Goal: Transaction & Acquisition: Purchase product/service

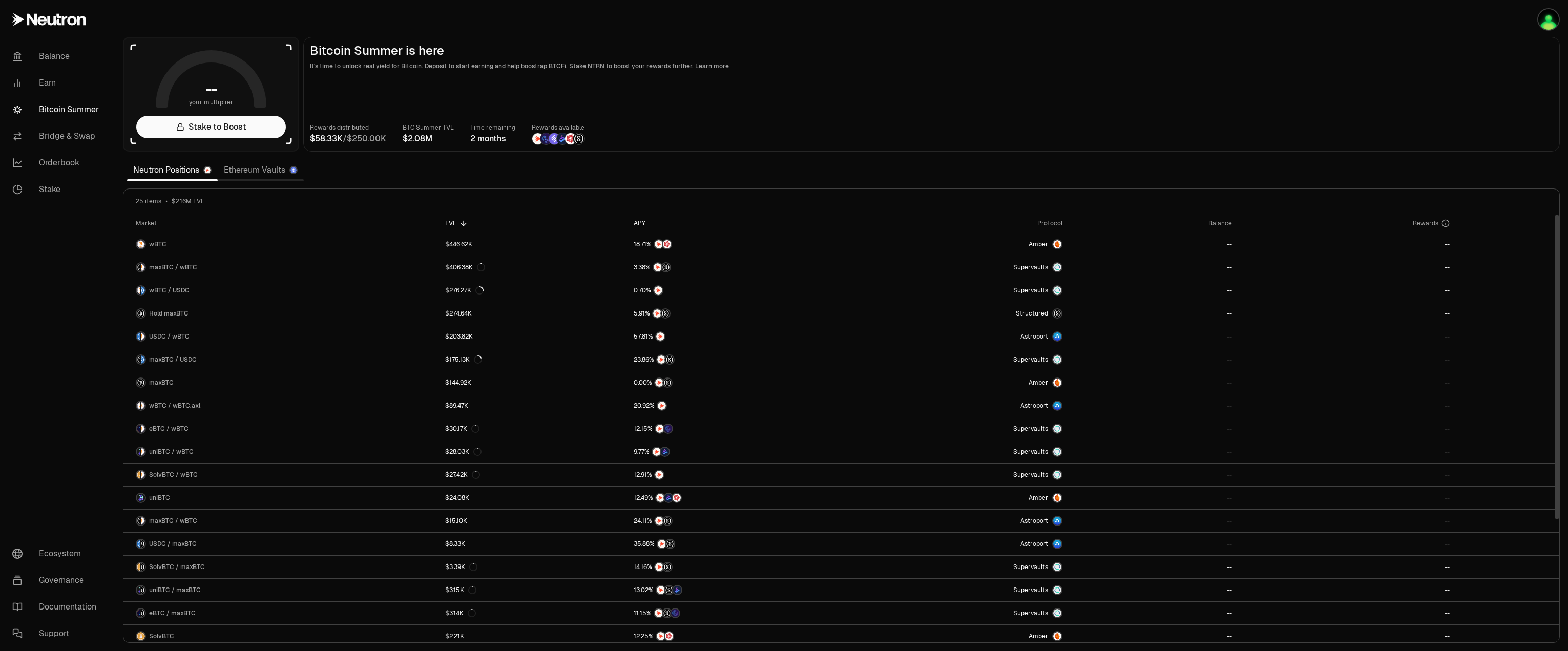
click at [644, 219] on th "APY" at bounding box center [738, 224] width 220 height 19
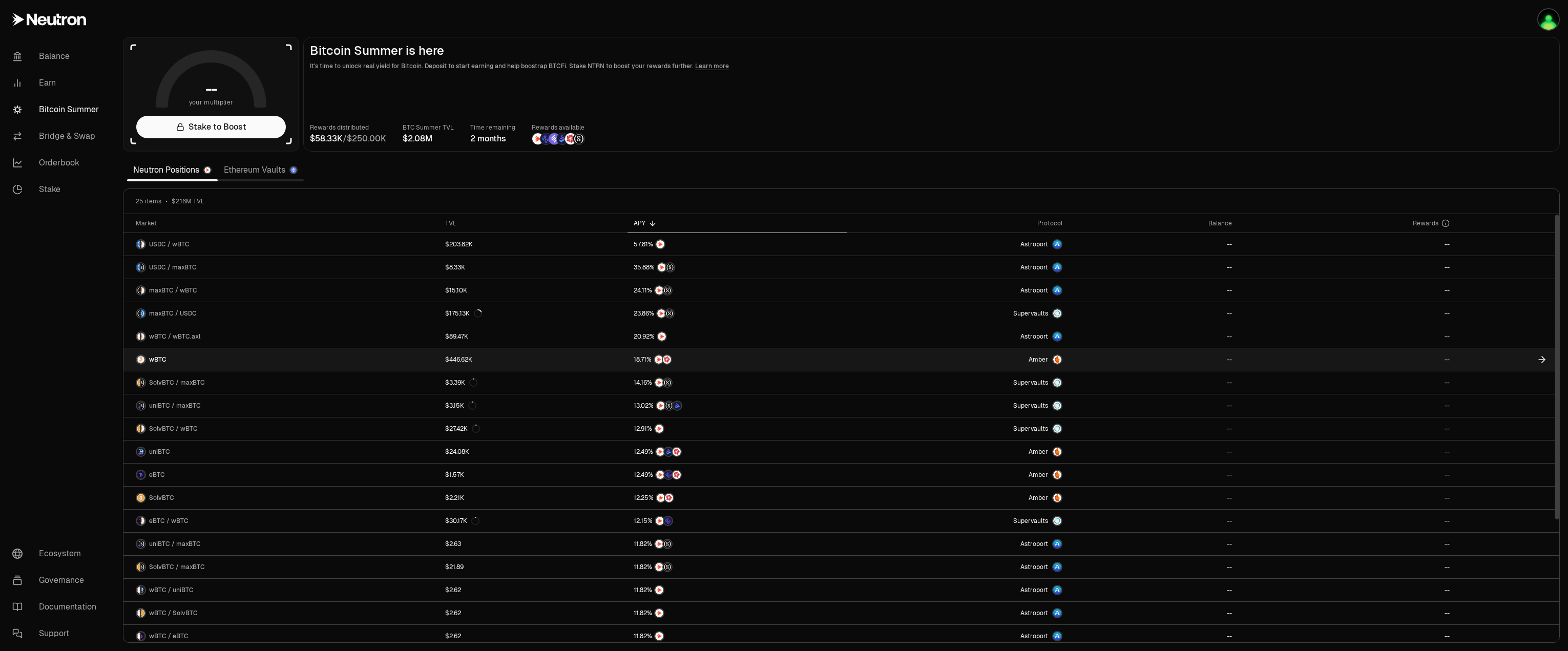
click at [200, 364] on link "wBTC" at bounding box center [281, 359] width 315 height 22
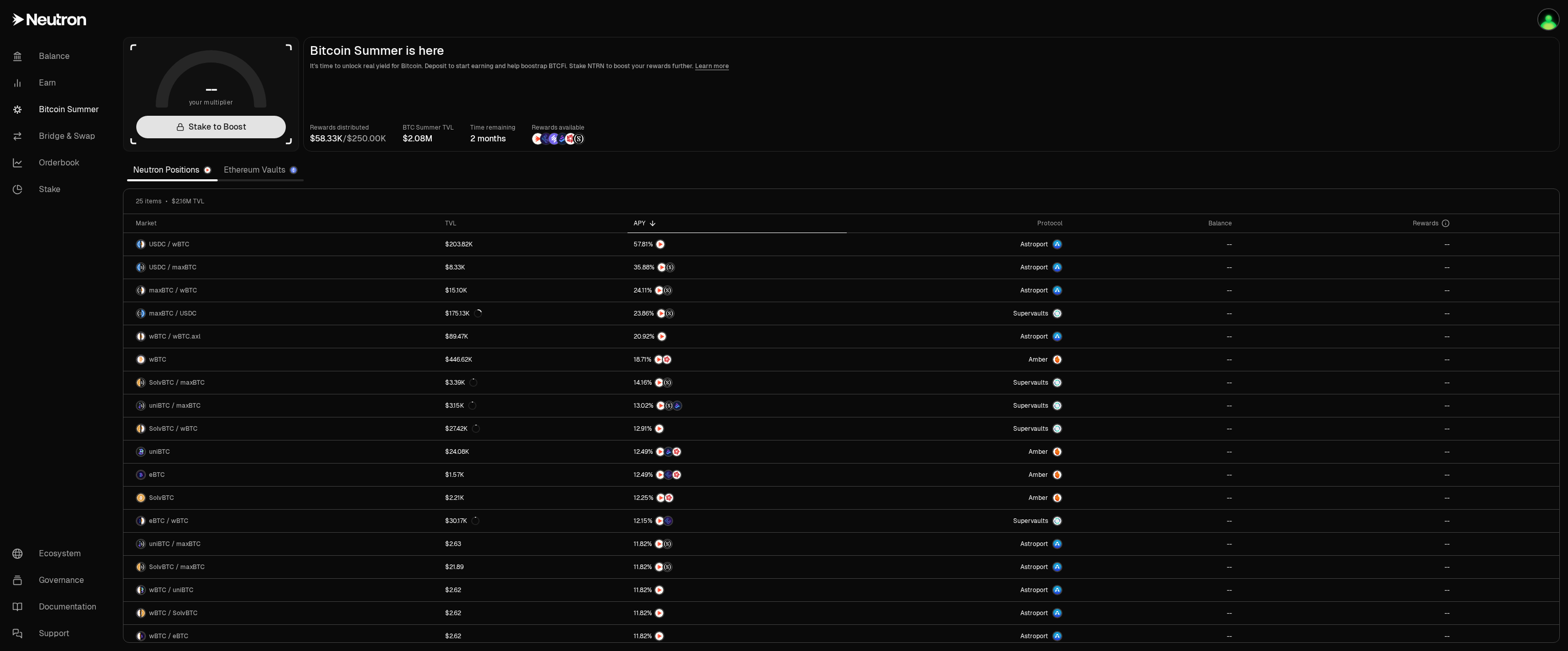
click at [232, 127] on link "Stake to Boost" at bounding box center [210, 126] width 149 height 22
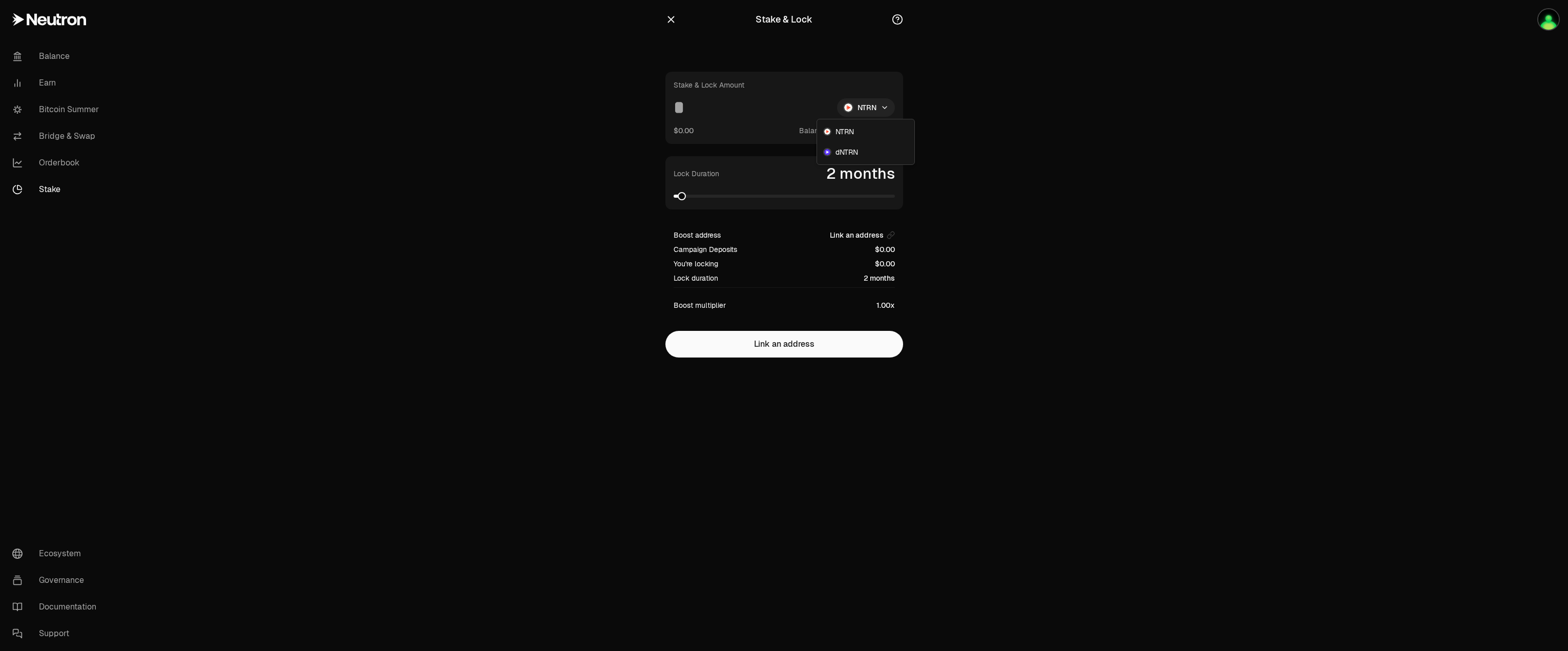
click at [868, 109] on html "Balance Earn Bitcoin Summer Bridge & Swap Orderbook Stake Ecosystem Governance …" at bounding box center [784, 325] width 1568 height 651
click at [849, 147] on span "dNTRN" at bounding box center [846, 151] width 22 height 11
click at [879, 132] on button "Use Max" at bounding box center [880, 130] width 29 height 11
type input "********"
click at [895, 192] on span at bounding box center [890, 196] width 8 height 8
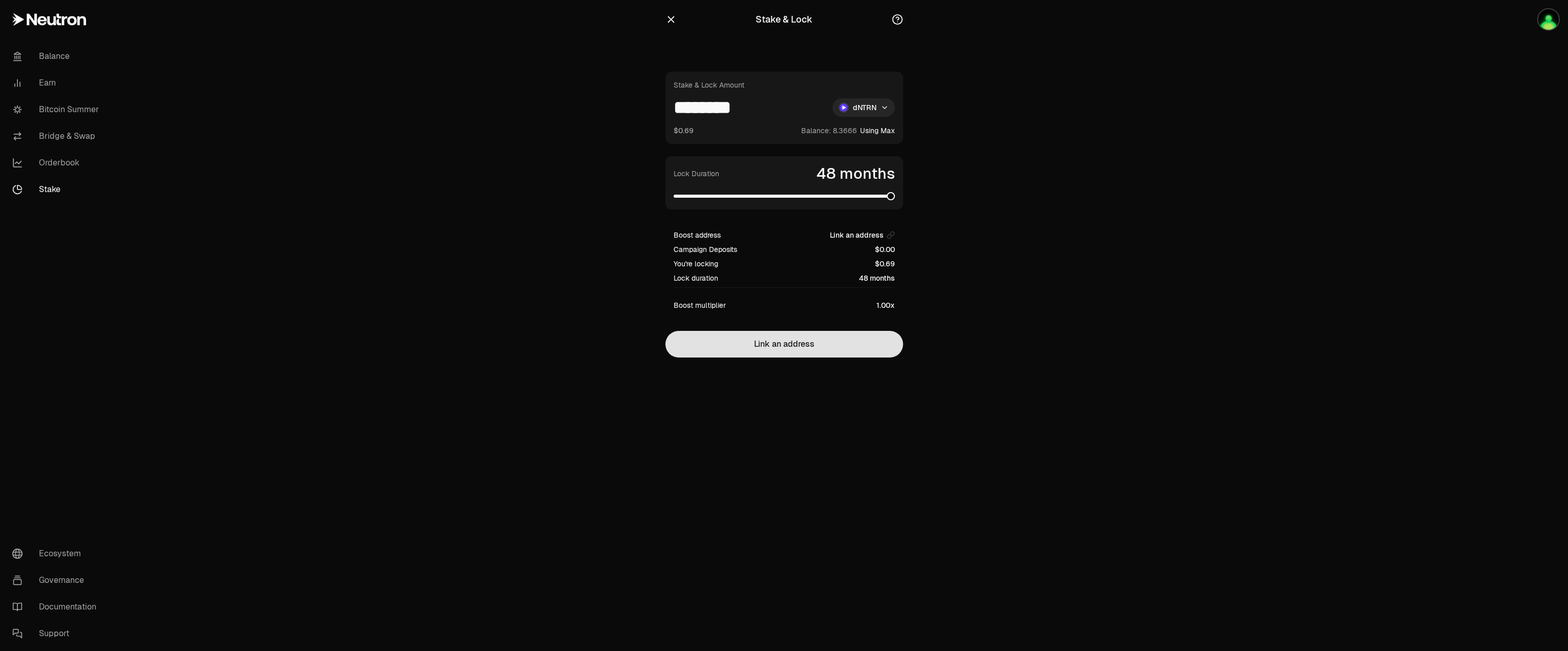
click at [798, 343] on button "Link an address" at bounding box center [784, 344] width 237 height 27
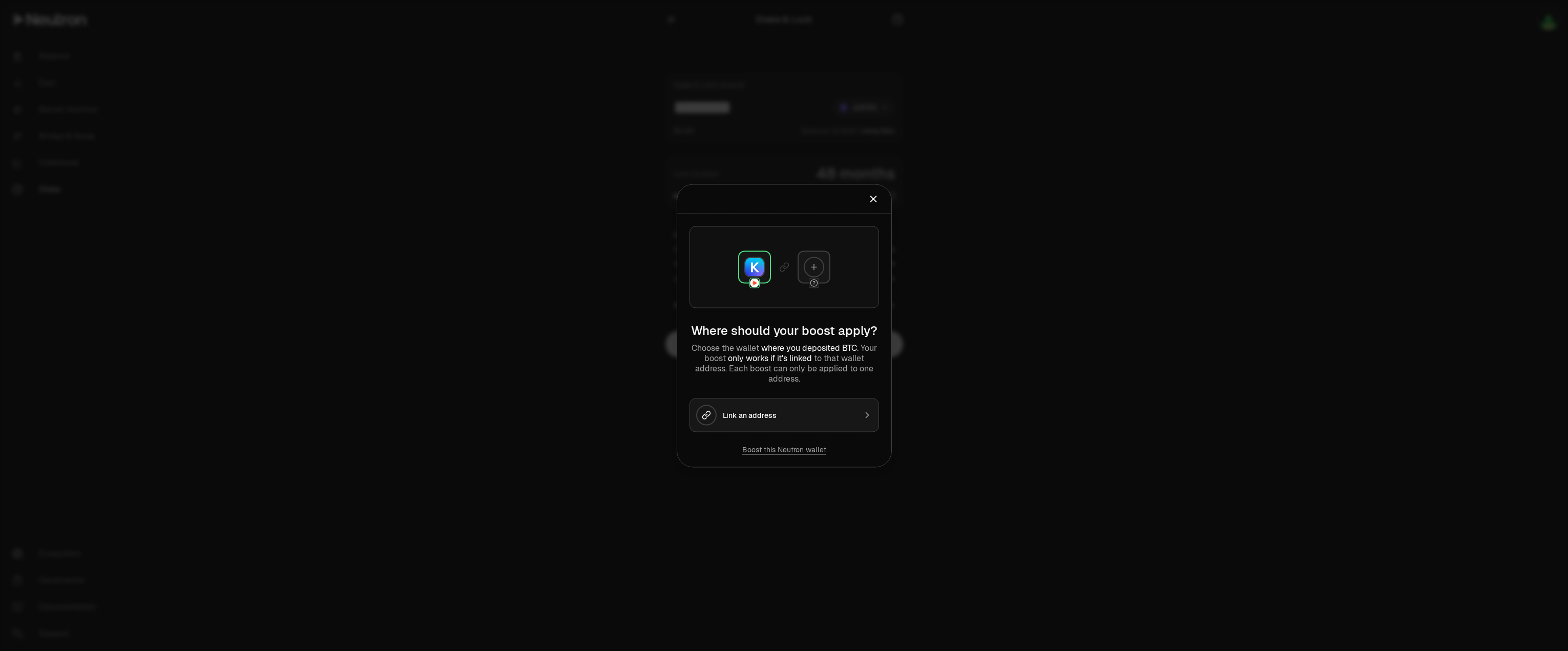
click at [754, 413] on div "Link an address" at bounding box center [790, 415] width 133 height 11
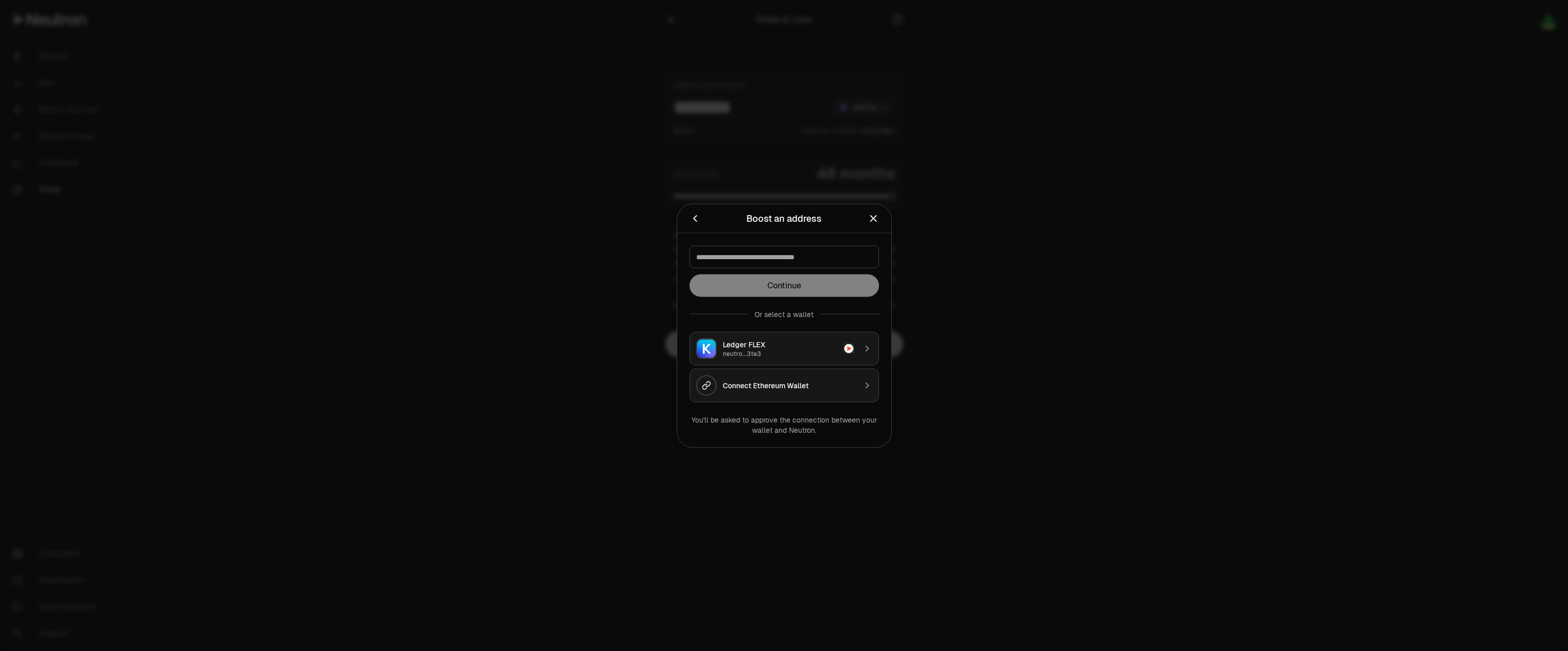
click at [874, 228] on h2 "Boost an address" at bounding box center [784, 218] width 190 height 20
click at [784, 347] on div "Ledger FLEX" at bounding box center [780, 344] width 115 height 11
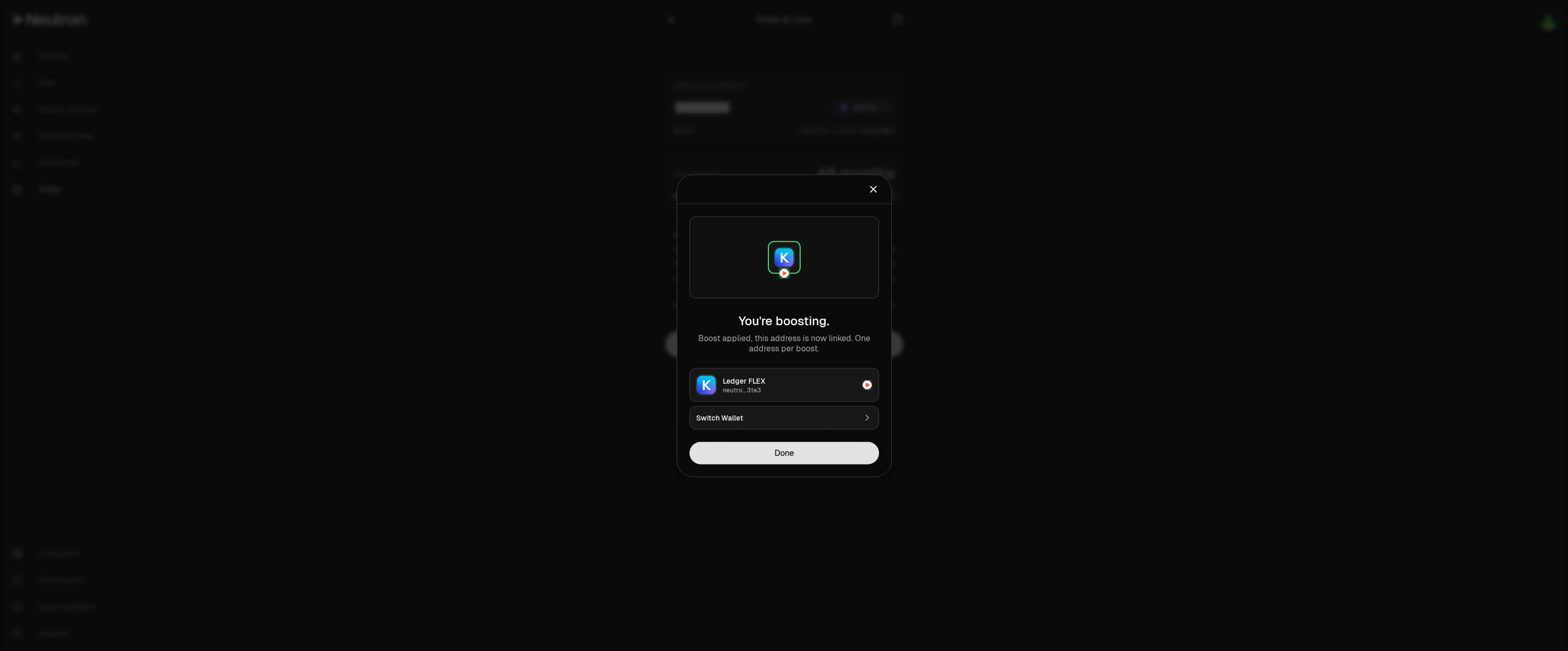
click at [798, 453] on button "Done" at bounding box center [784, 452] width 190 height 22
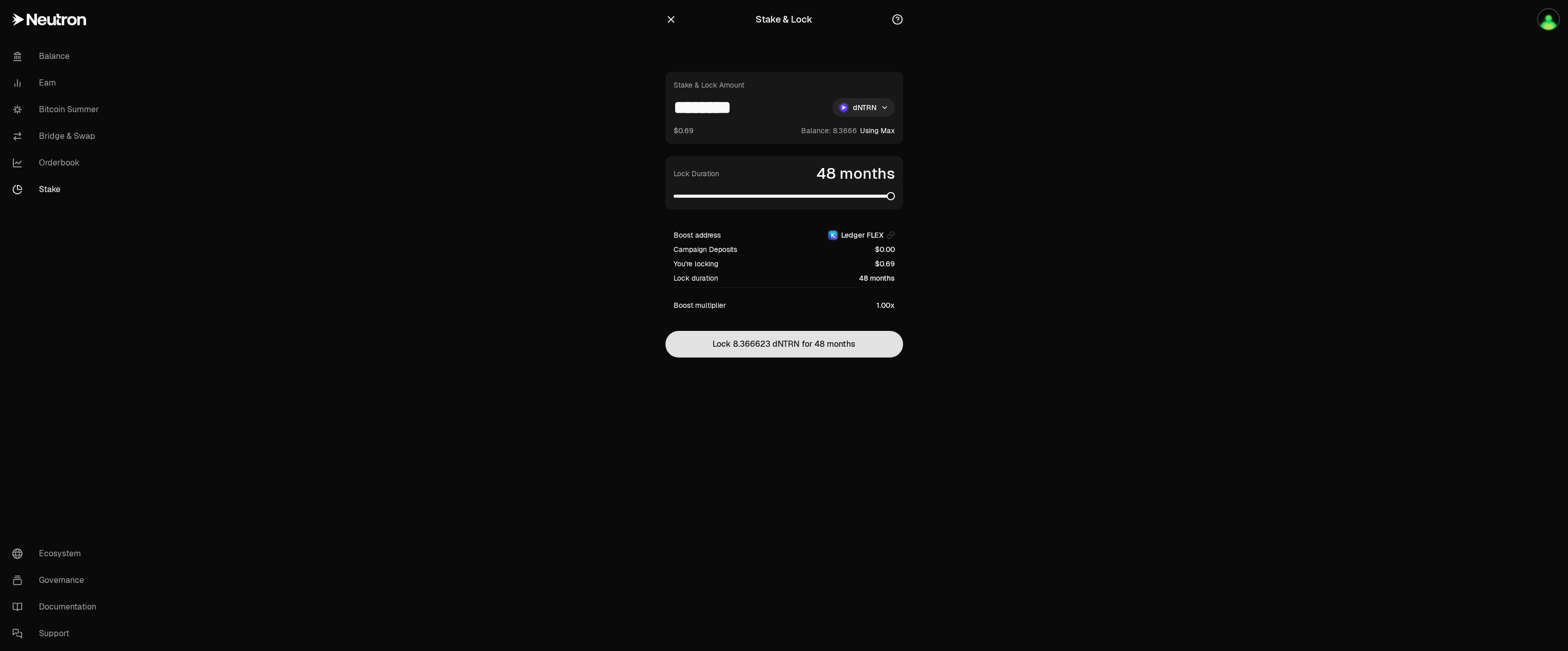
click at [787, 347] on button "Lock 8.366623 dNTRN for 48 months" at bounding box center [784, 344] width 237 height 27
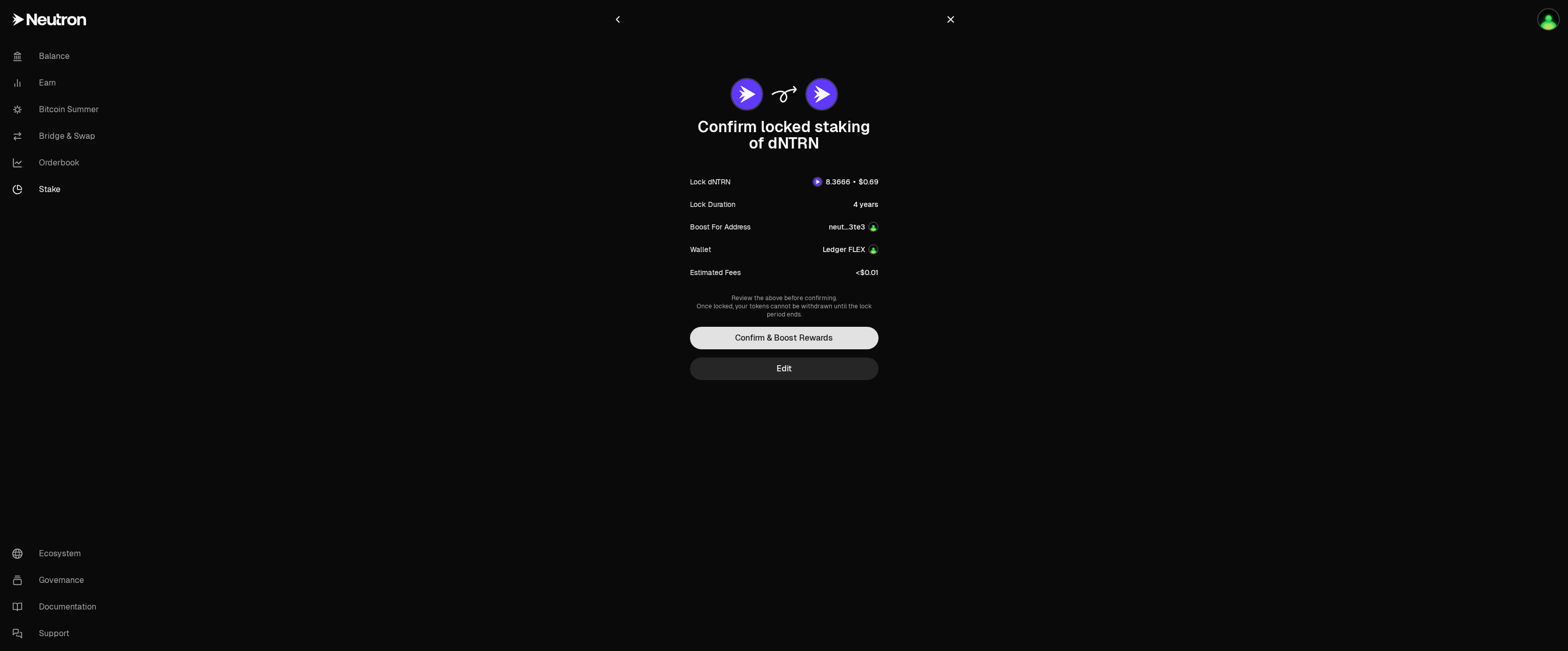
click at [789, 341] on button "Confirm & Boost Rewards" at bounding box center [784, 338] width 188 height 22
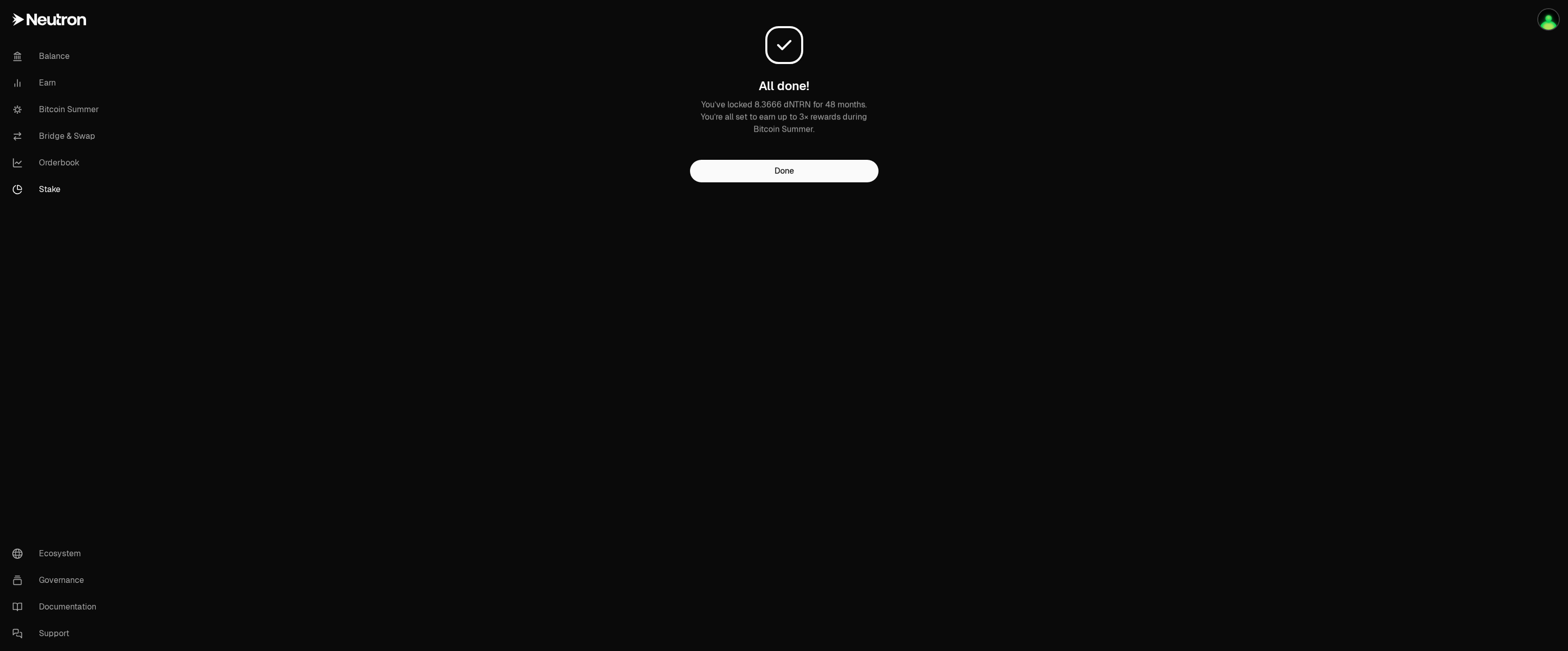
click at [803, 184] on div "All done! You’ve locked 8.3666 dNTRN for 48 months. You’re all set to earn up t…" at bounding box center [784, 112] width 368 height 224
click at [797, 178] on button "Done" at bounding box center [784, 171] width 188 height 22
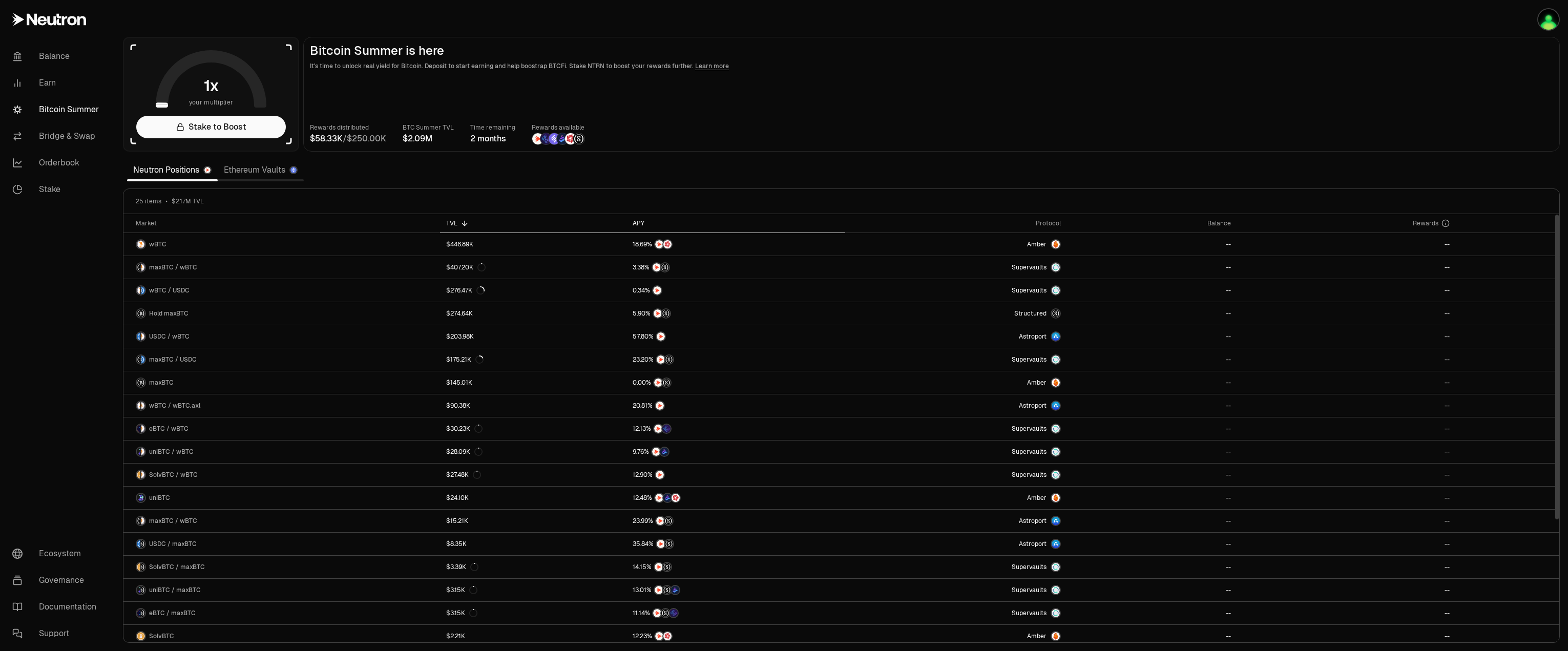
click at [635, 224] on div "APY" at bounding box center [736, 223] width 206 height 8
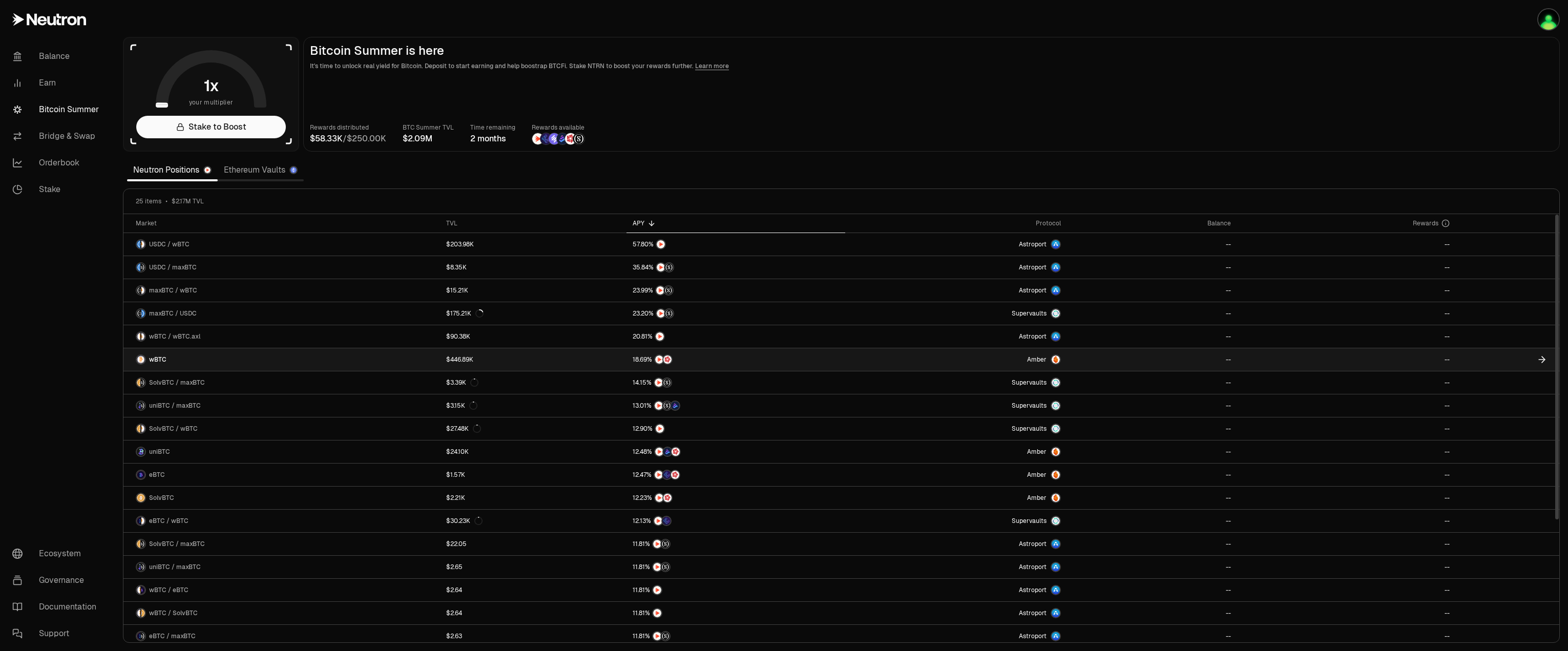
click at [240, 360] on link "wBTC" at bounding box center [282, 359] width 316 height 22
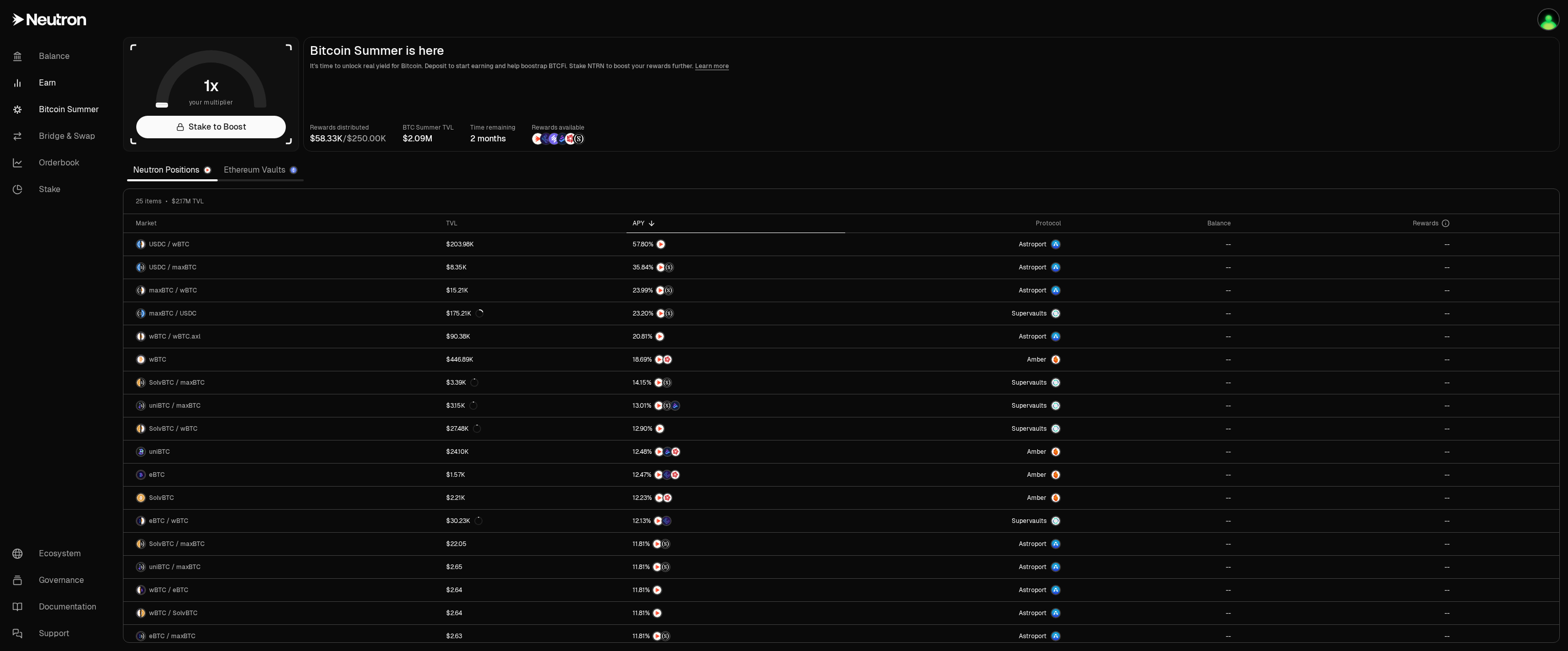
click at [37, 71] on link "Earn" at bounding box center [57, 83] width 106 height 27
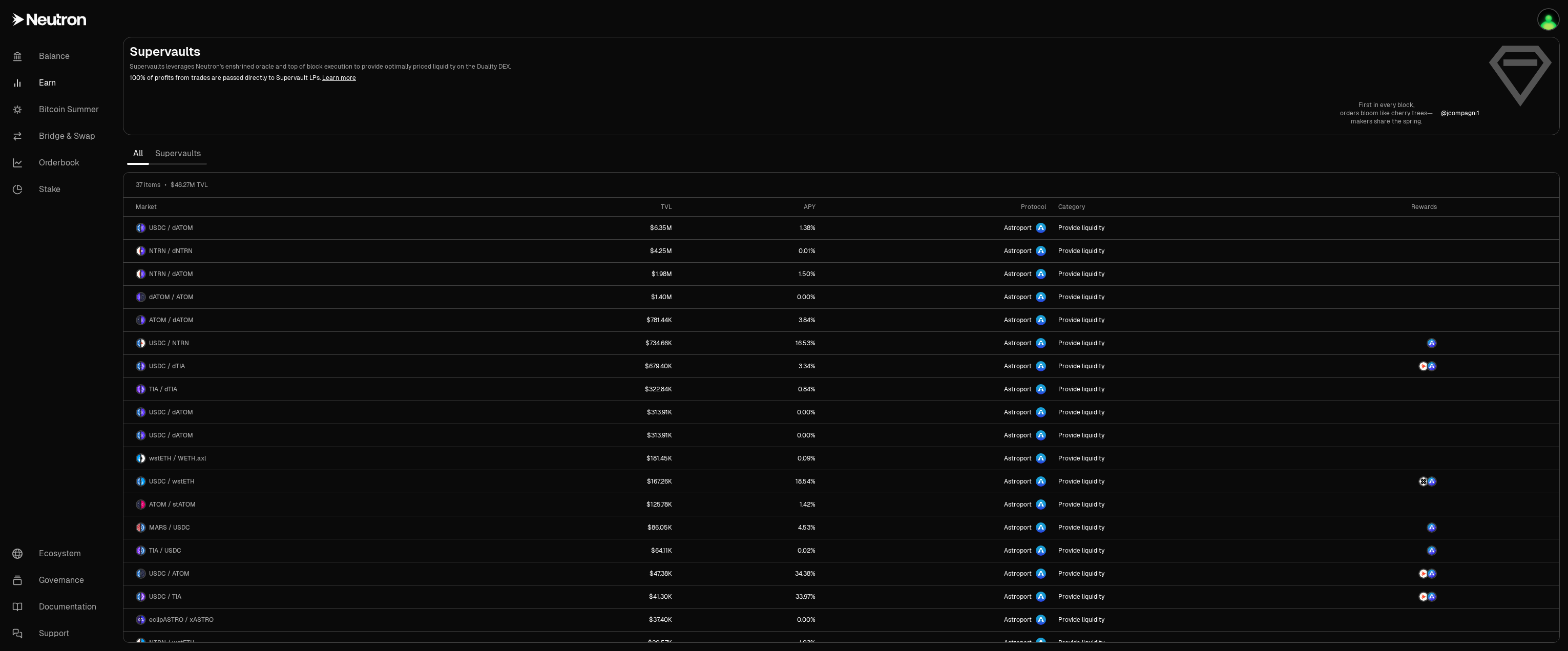
click at [184, 153] on link "Supervaults" at bounding box center [178, 153] width 58 height 20
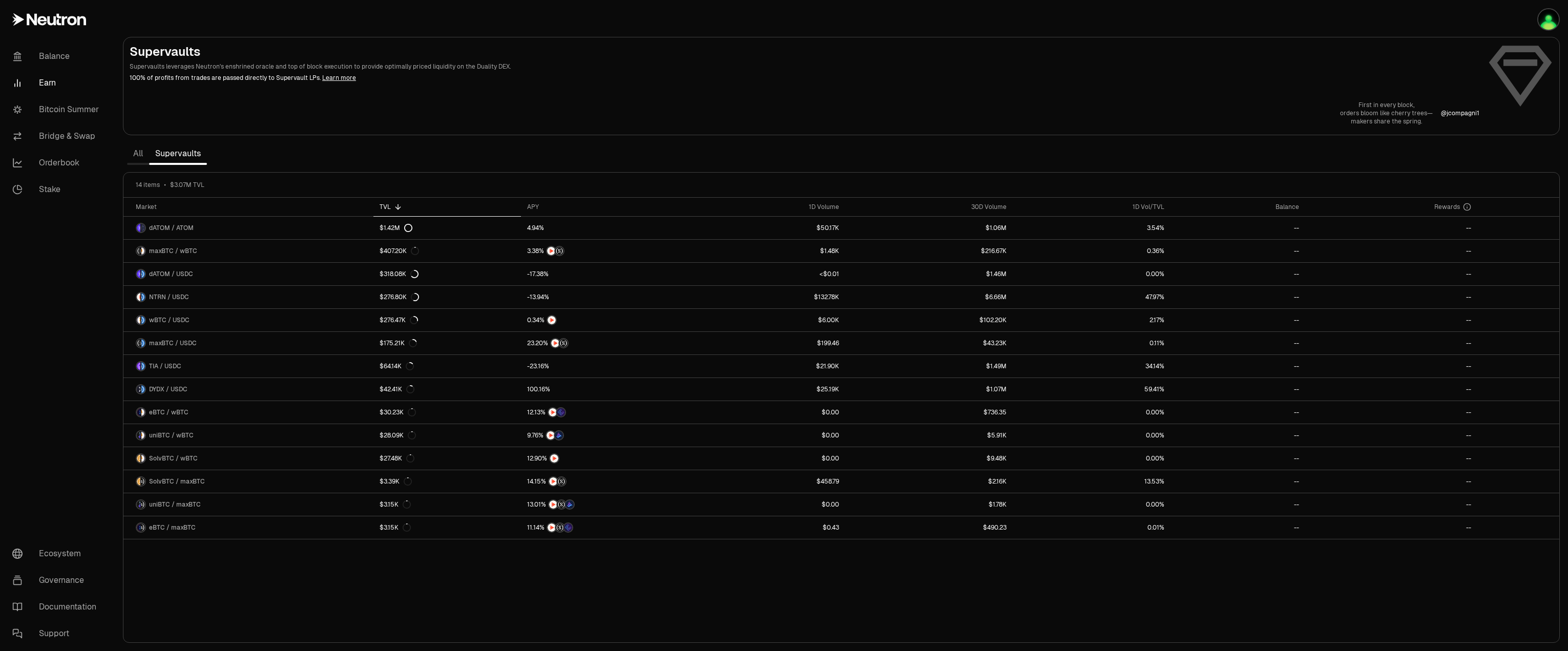
click at [140, 162] on link "All" at bounding box center [138, 153] width 22 height 20
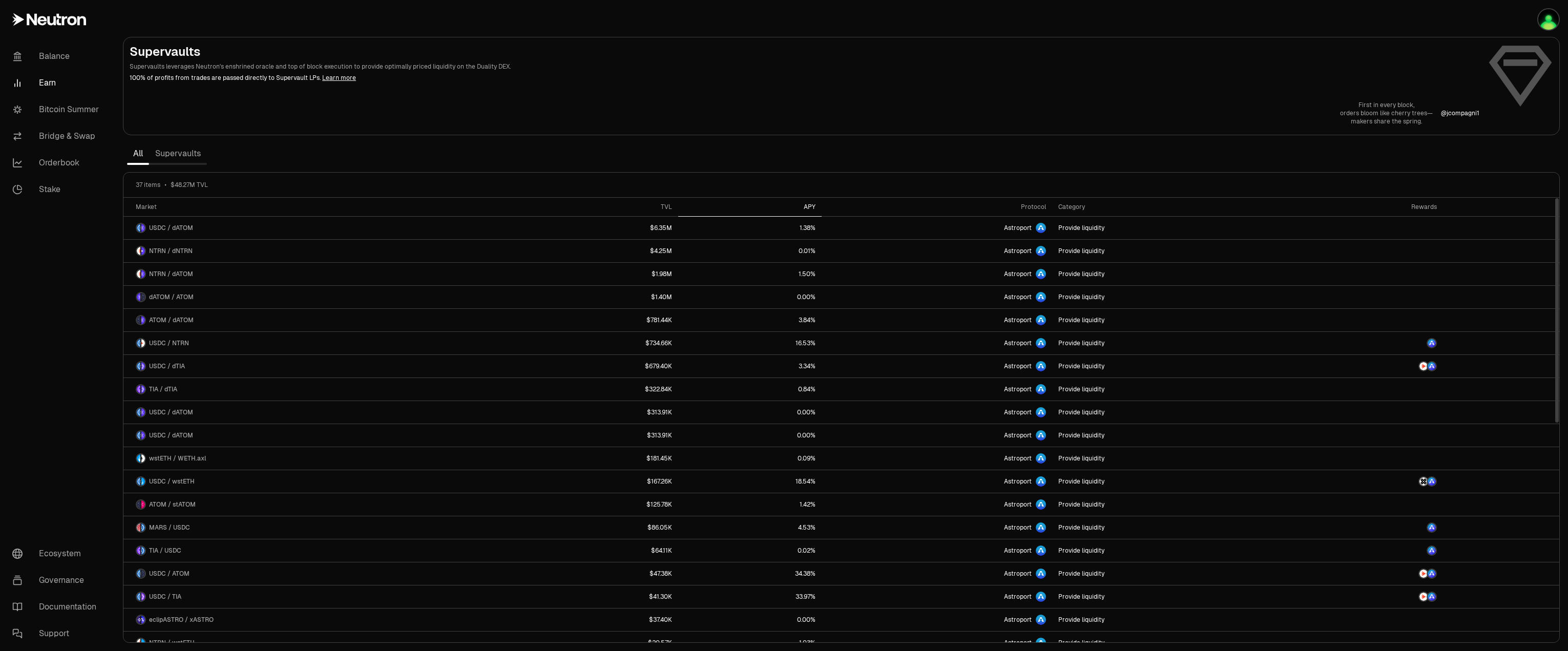
click at [815, 203] on div "APY" at bounding box center [750, 206] width 131 height 8
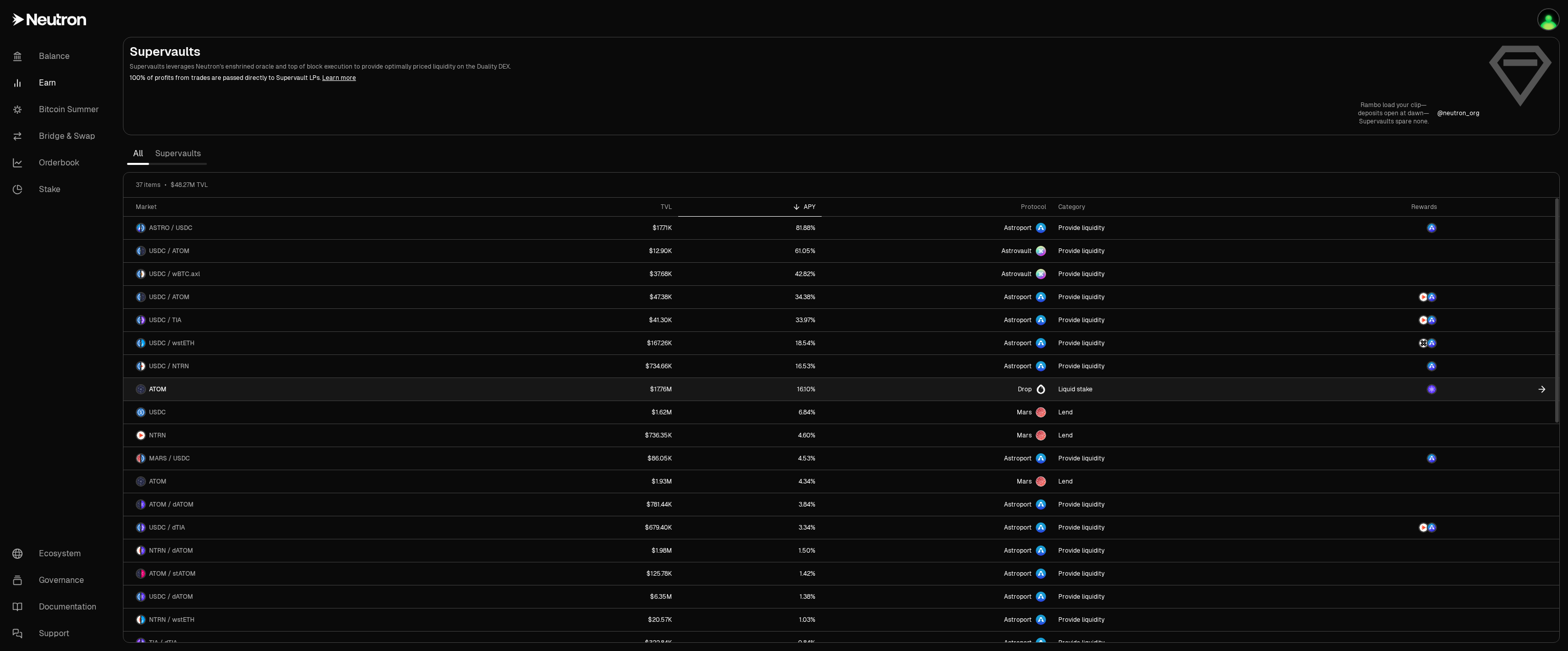
click at [189, 391] on link "ATOM" at bounding box center [318, 389] width 391 height 22
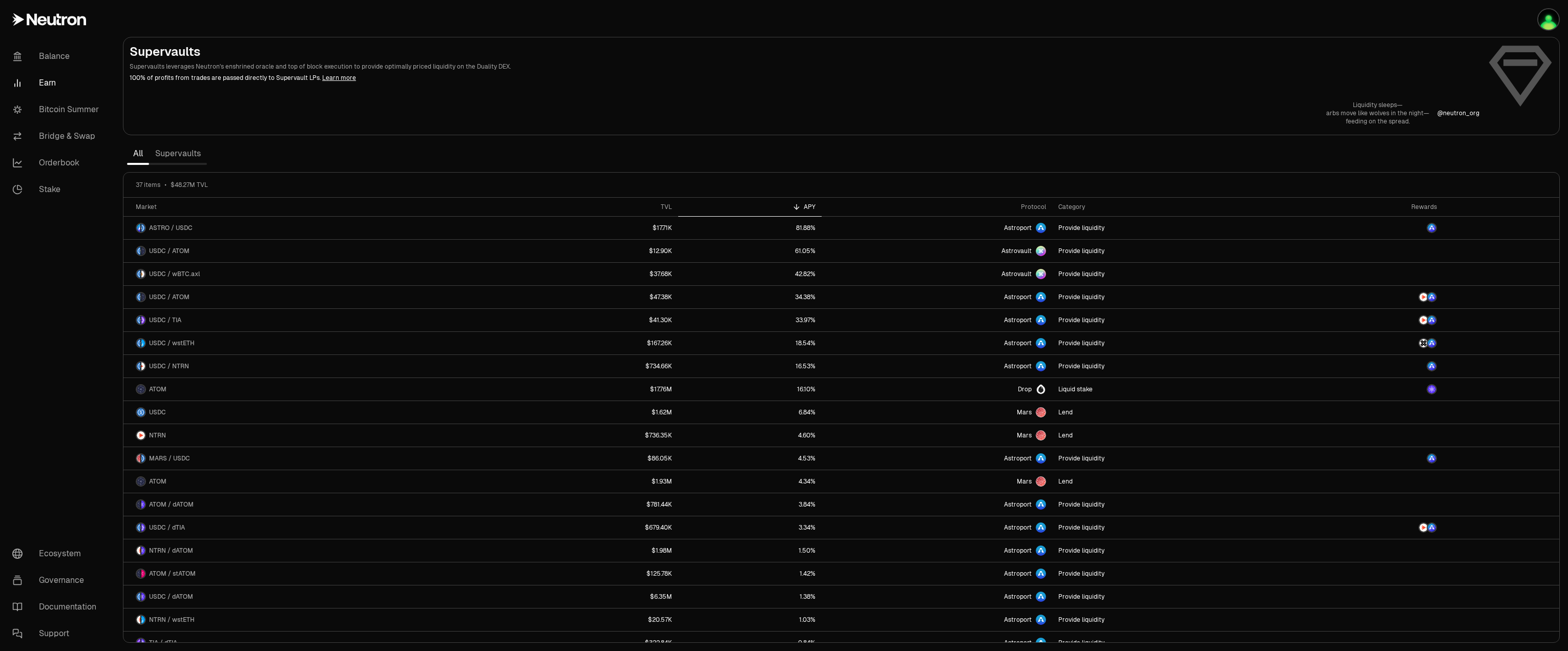
click at [181, 153] on link "Supervaults" at bounding box center [178, 153] width 58 height 20
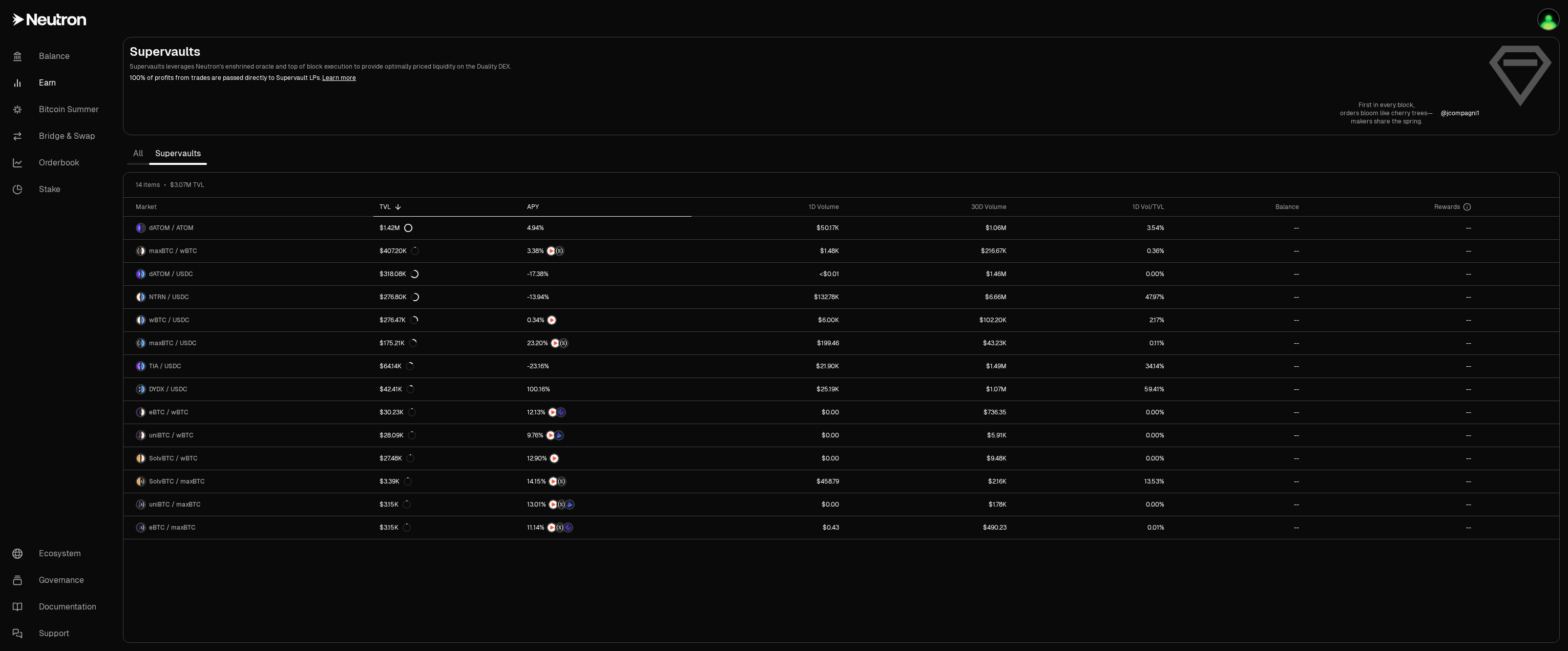
click at [536, 206] on div "APY" at bounding box center [607, 206] width 159 height 8
click at [59, 168] on link "Orderbook" at bounding box center [57, 163] width 106 height 27
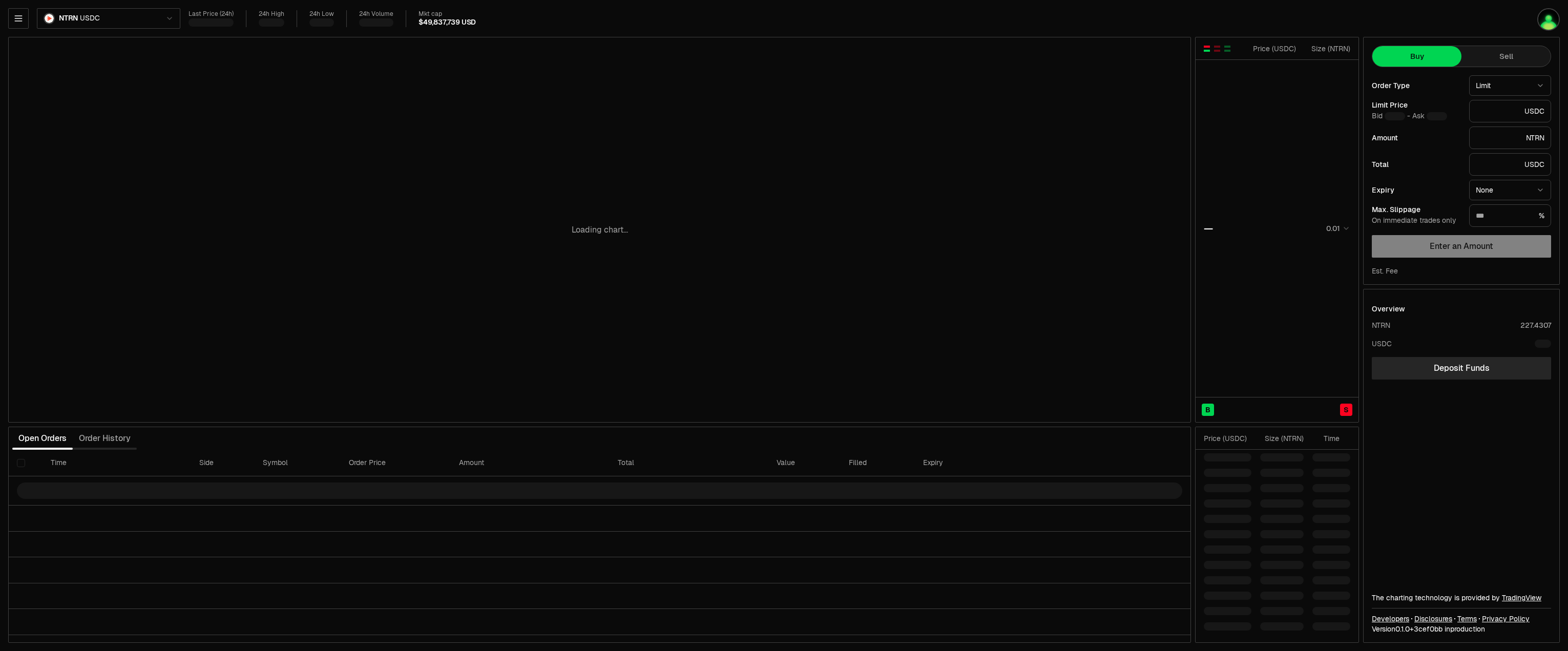
type input "********"
click at [20, 15] on icon "button" at bounding box center [18, 18] width 11 height 11
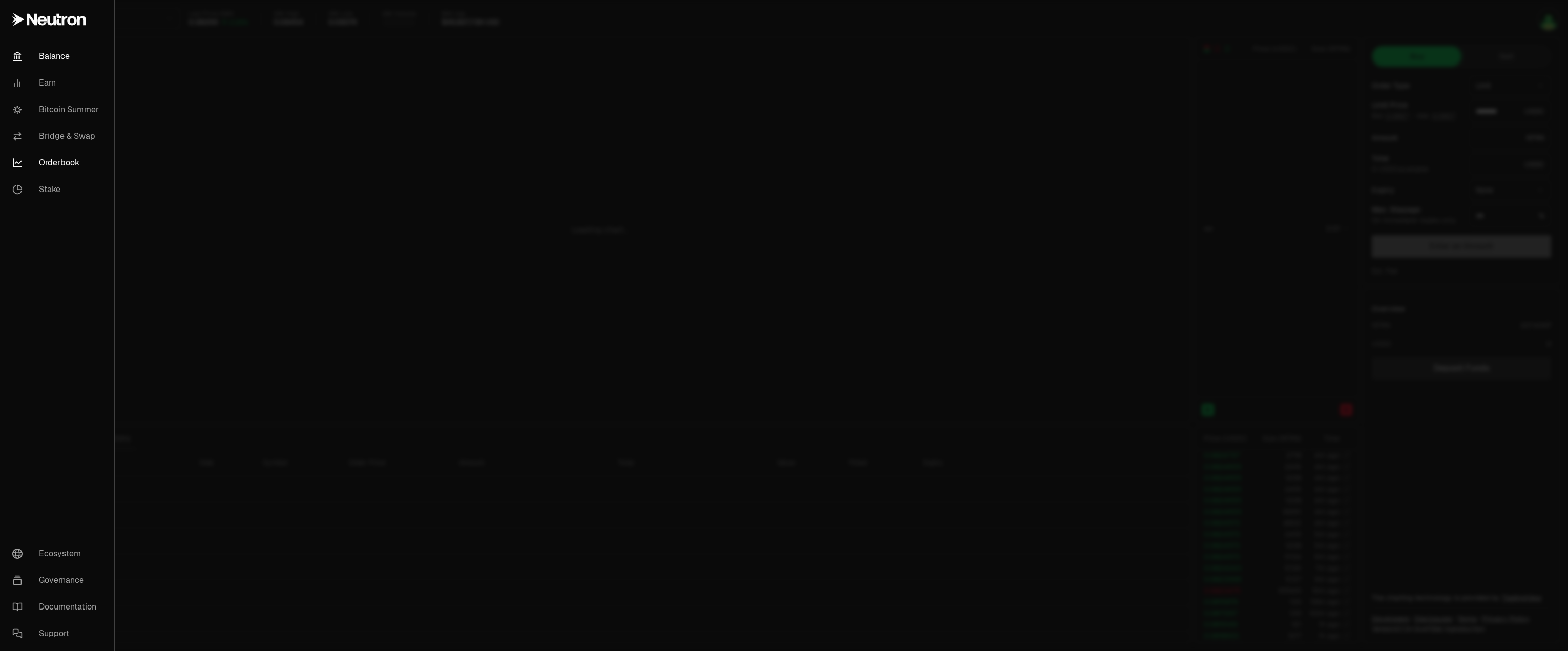
click at [46, 58] on link "Balance" at bounding box center [57, 57] width 106 height 27
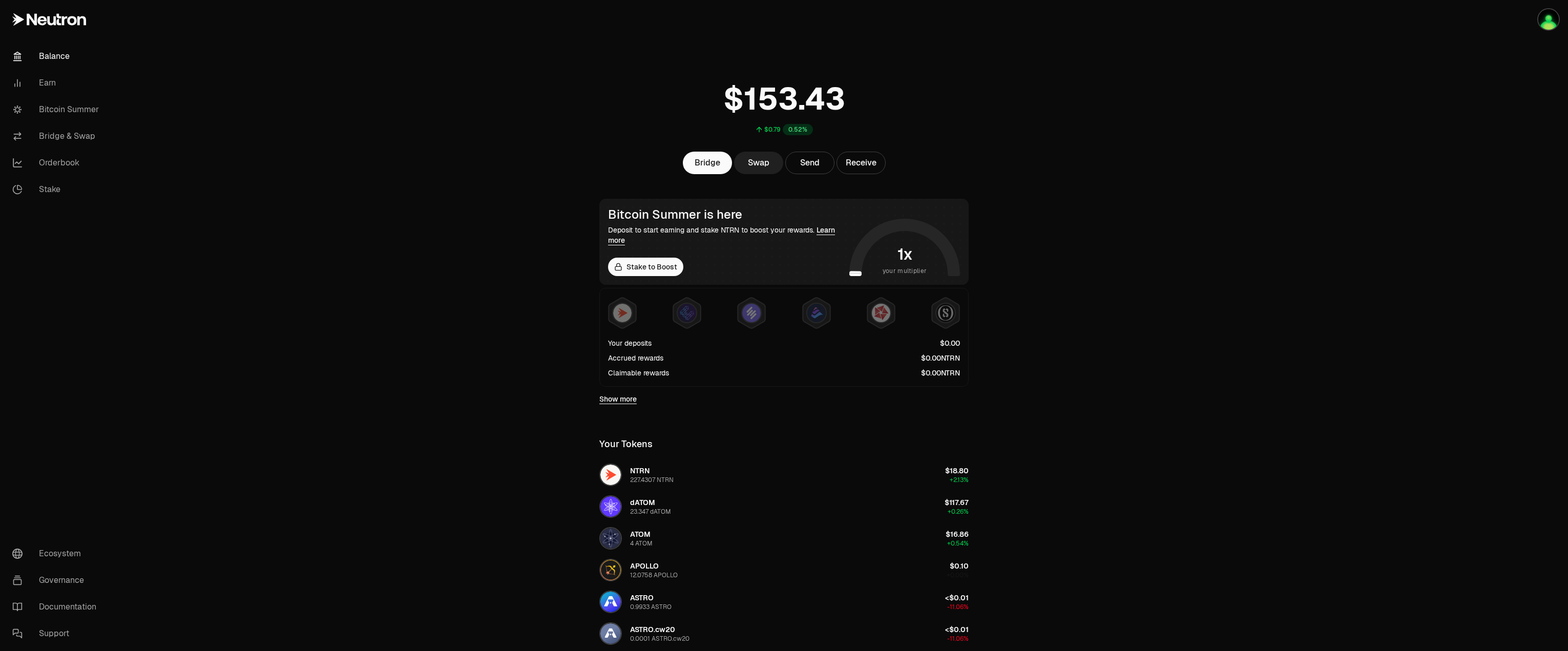
click at [749, 158] on link "Swap" at bounding box center [758, 162] width 49 height 22
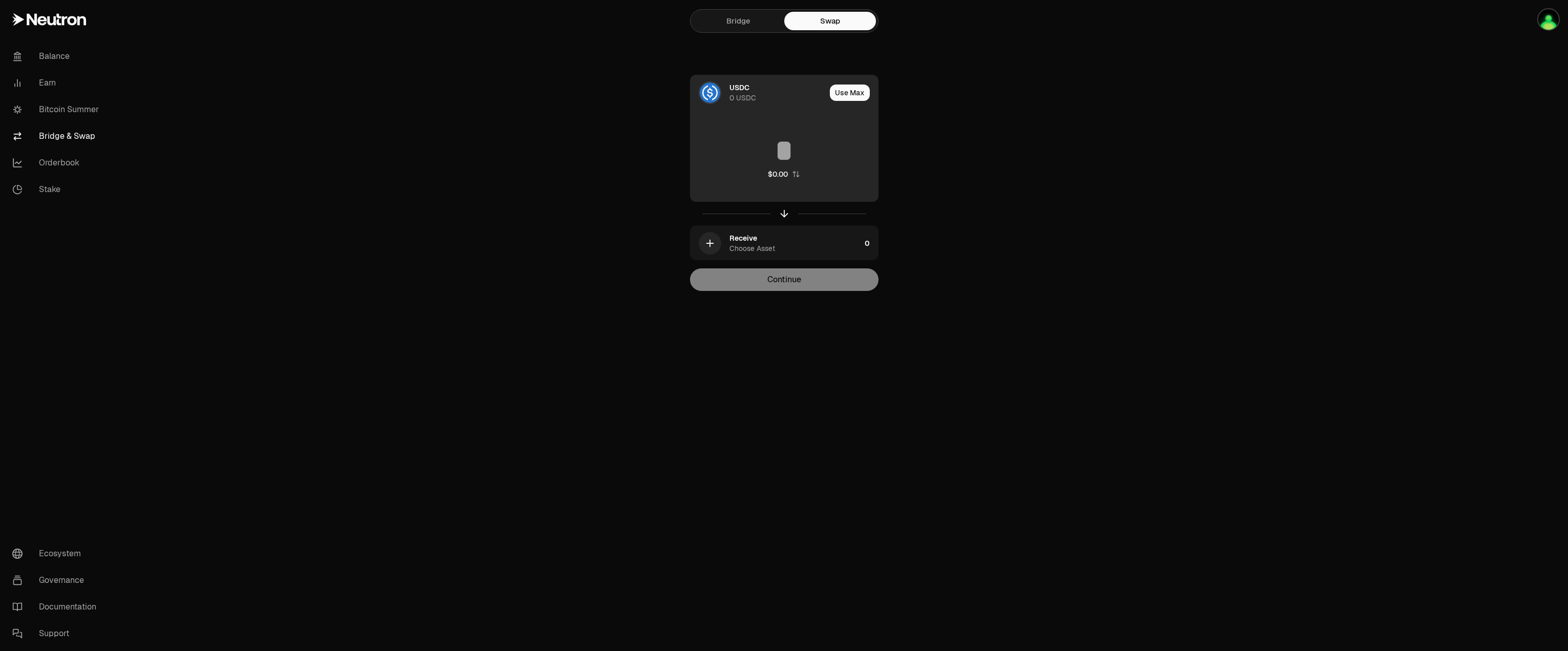
click at [759, 99] on div "USDC 0 USDC" at bounding box center [777, 93] width 96 height 20
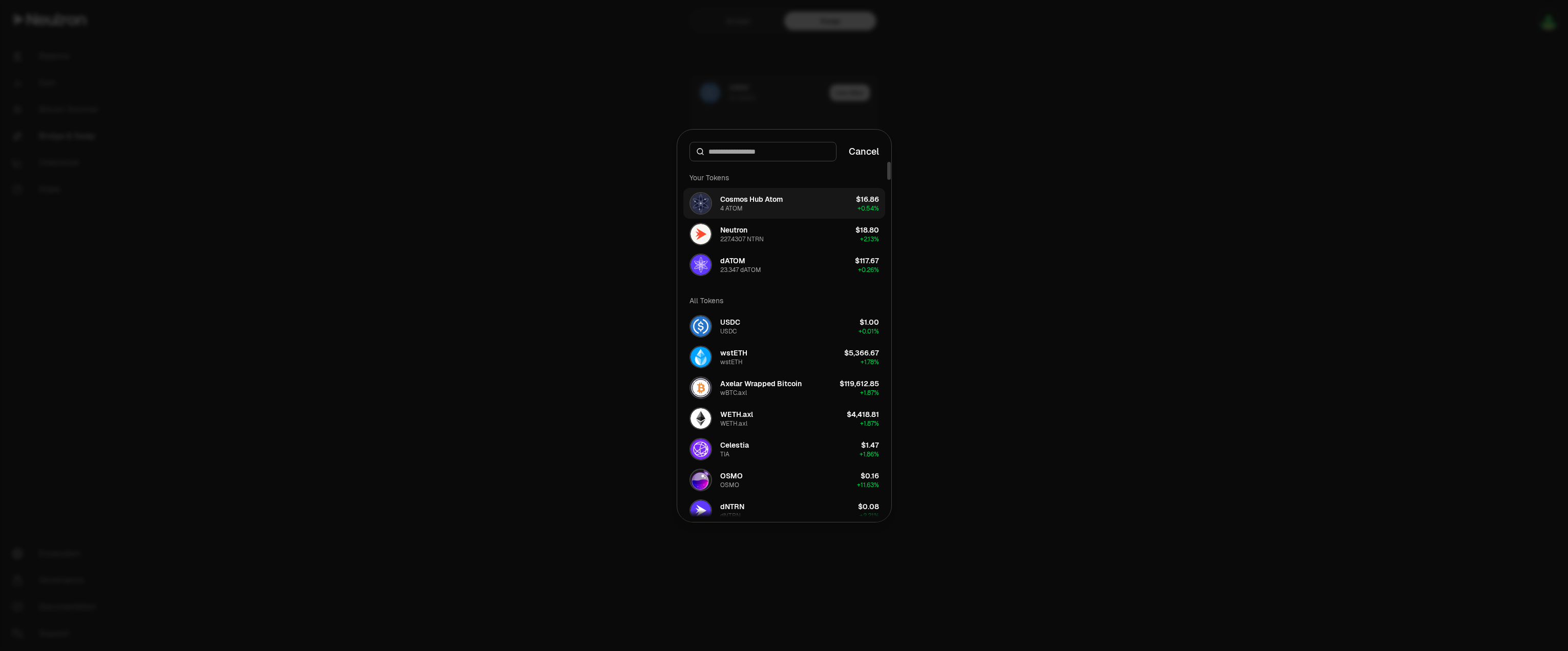
click at [758, 201] on div "Cosmos Hub Atom" at bounding box center [751, 199] width 63 height 11
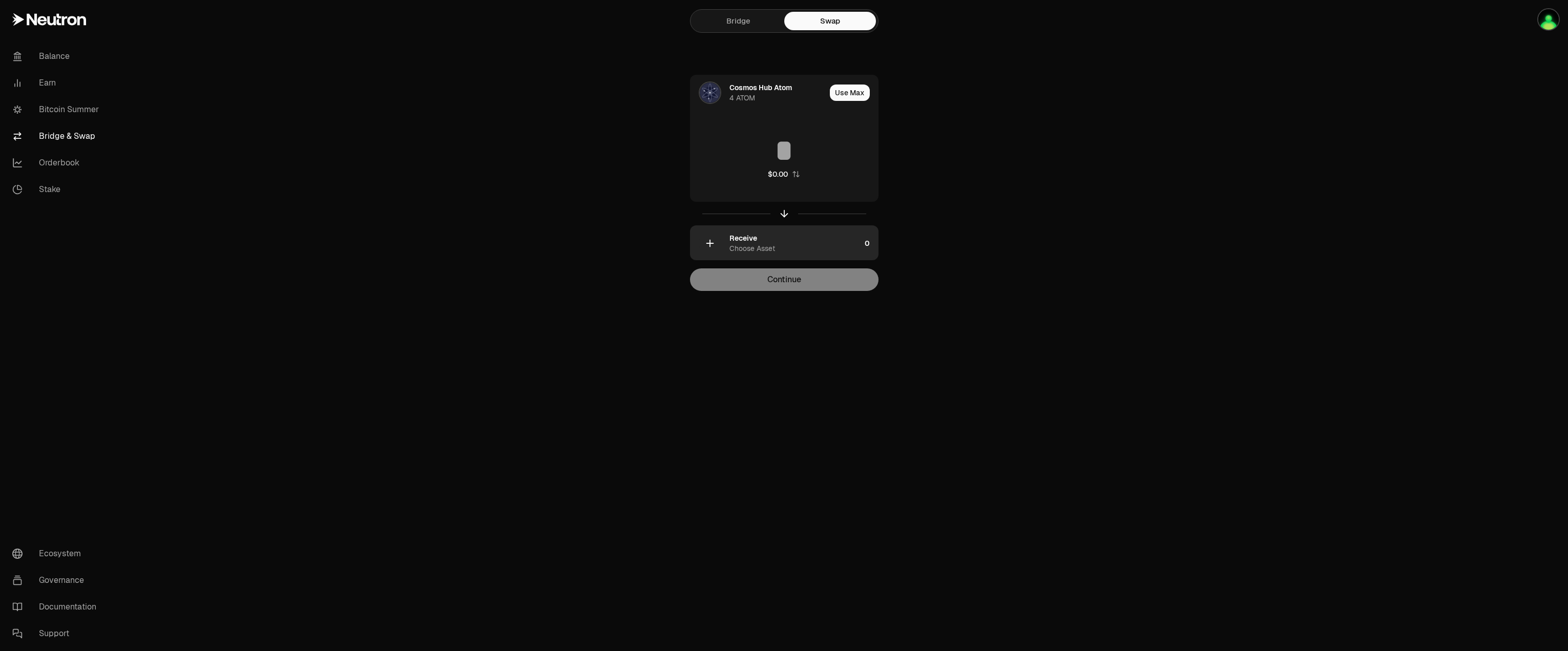
click at [774, 247] on div "Choose Asset" at bounding box center [751, 248] width 45 height 11
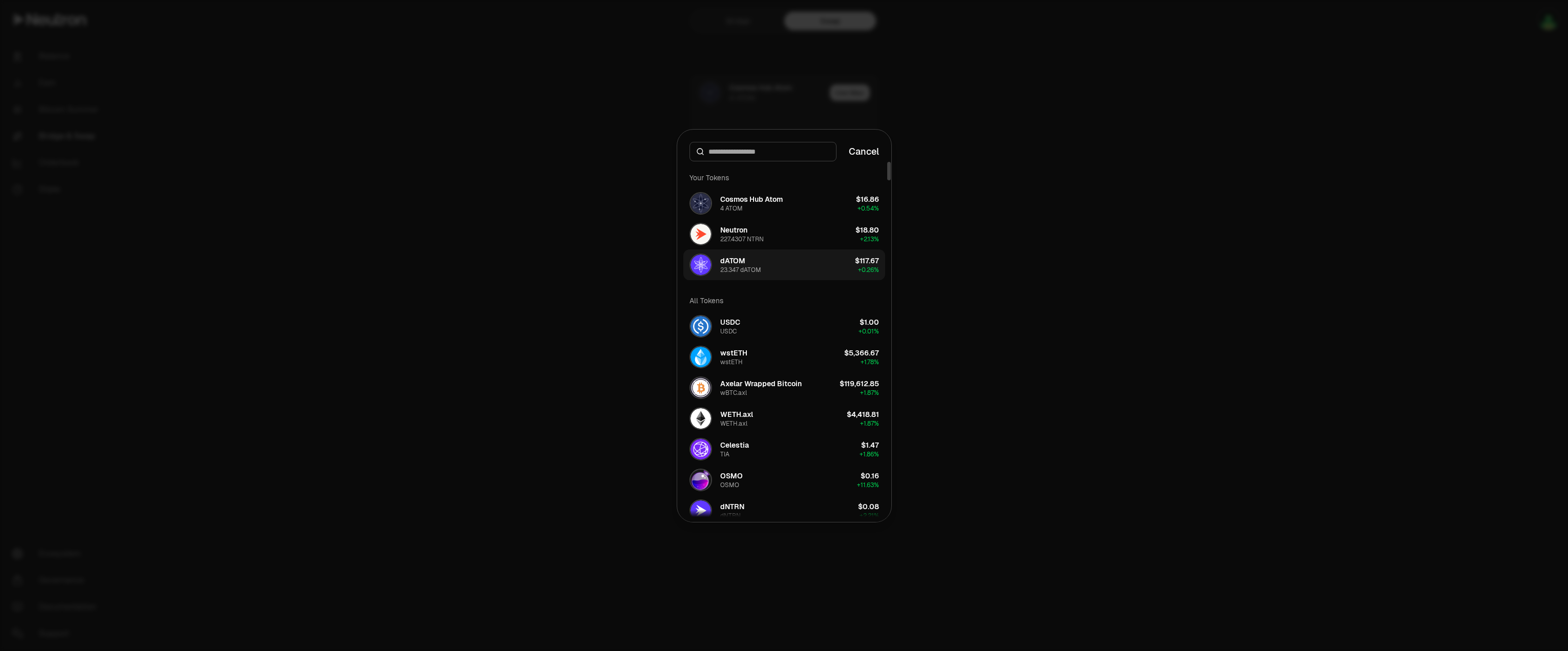
click at [751, 261] on div "dATOM 23.347 dATOM" at bounding box center [741, 264] width 41 height 18
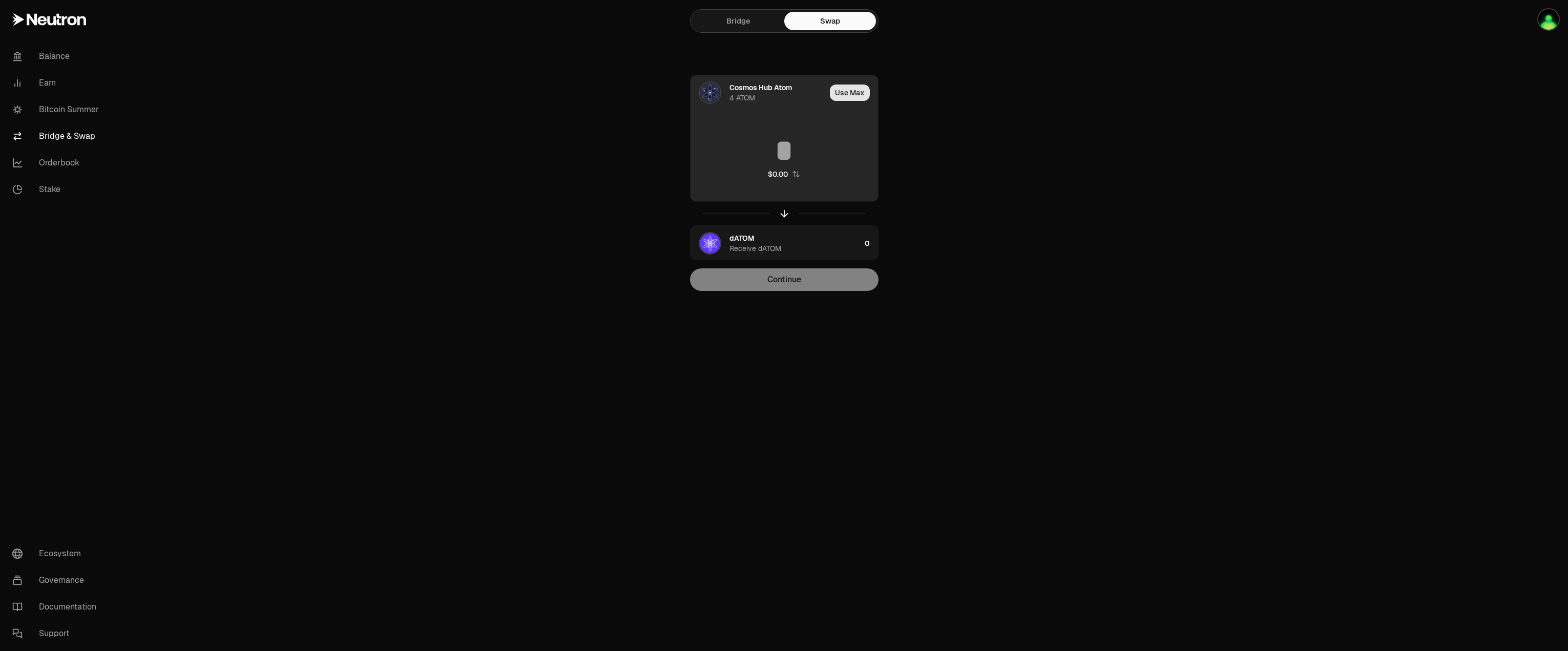
click at [849, 96] on button "Use Max" at bounding box center [850, 93] width 40 height 16
type input "*******"
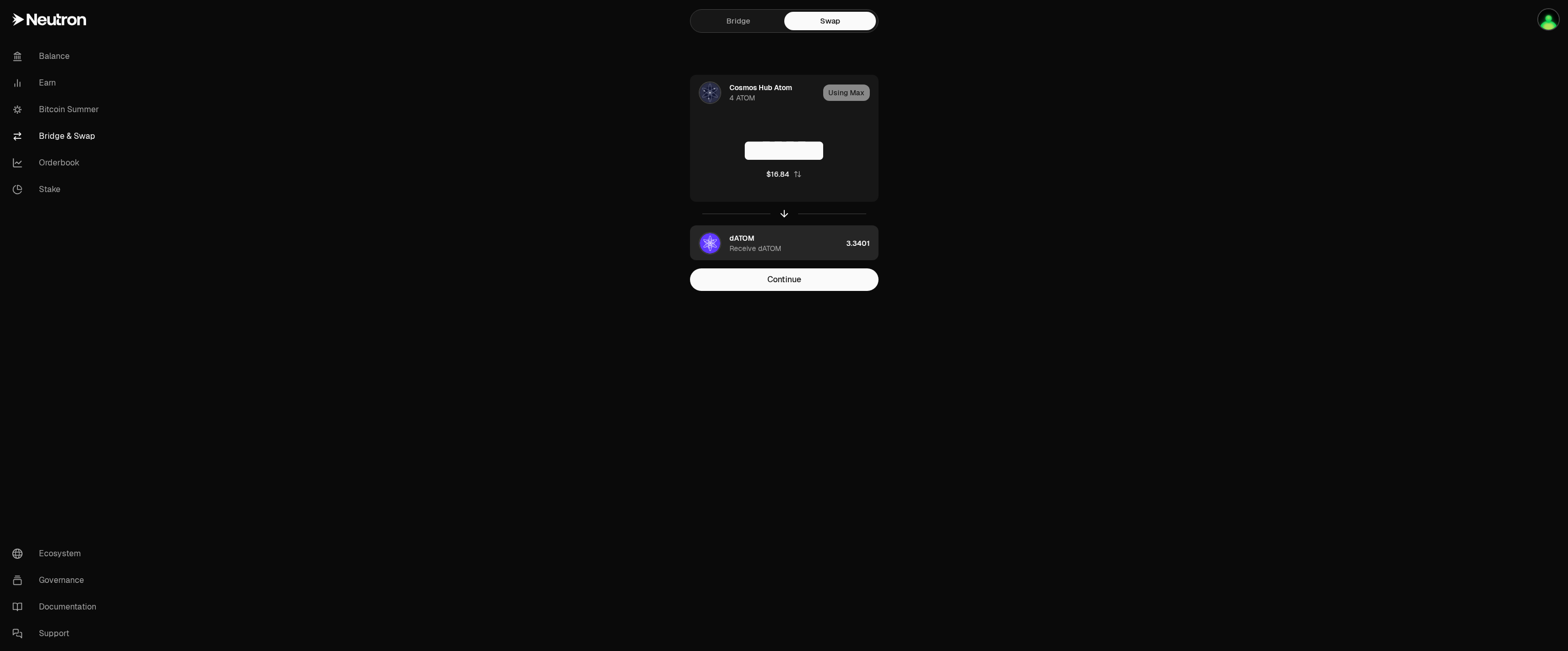
click at [768, 237] on div "dATOM Receive dATOM" at bounding box center [785, 243] width 113 height 20
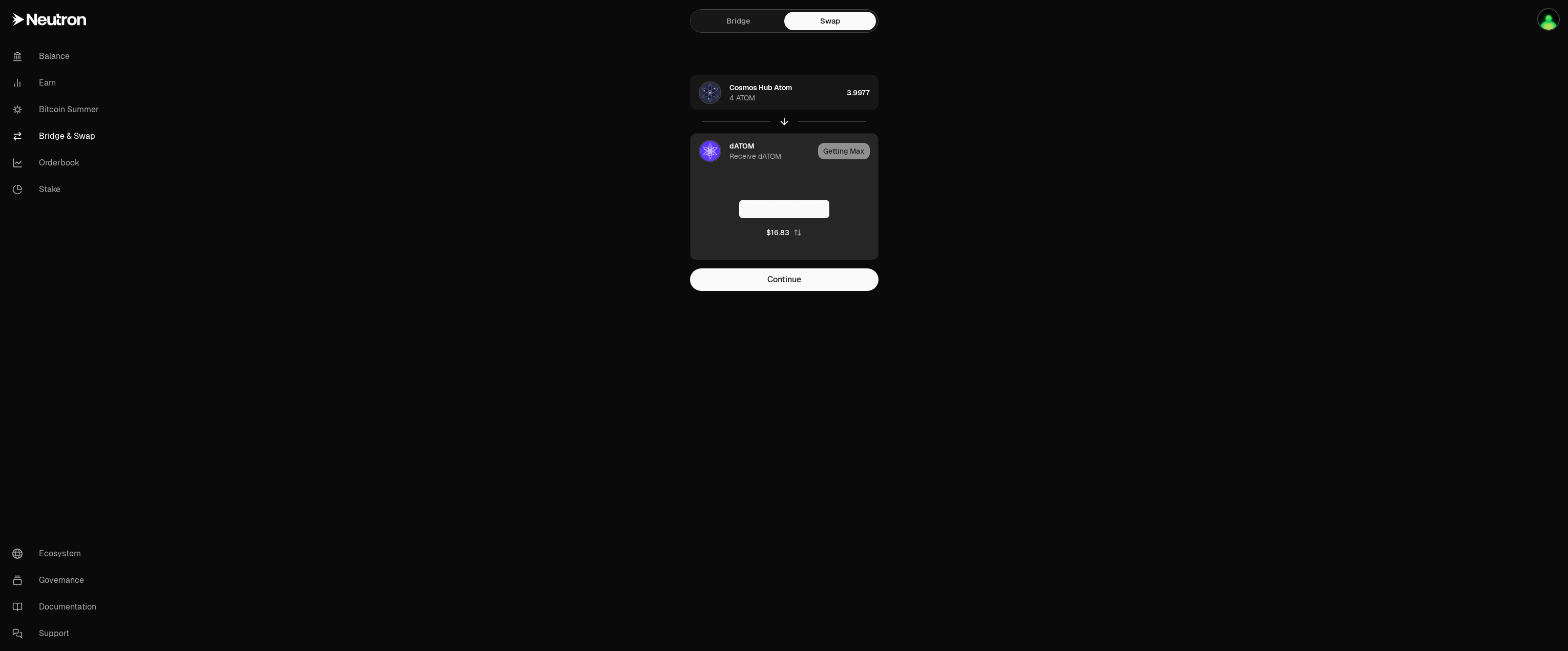
click at [711, 151] on img at bounding box center [710, 150] width 20 height 20
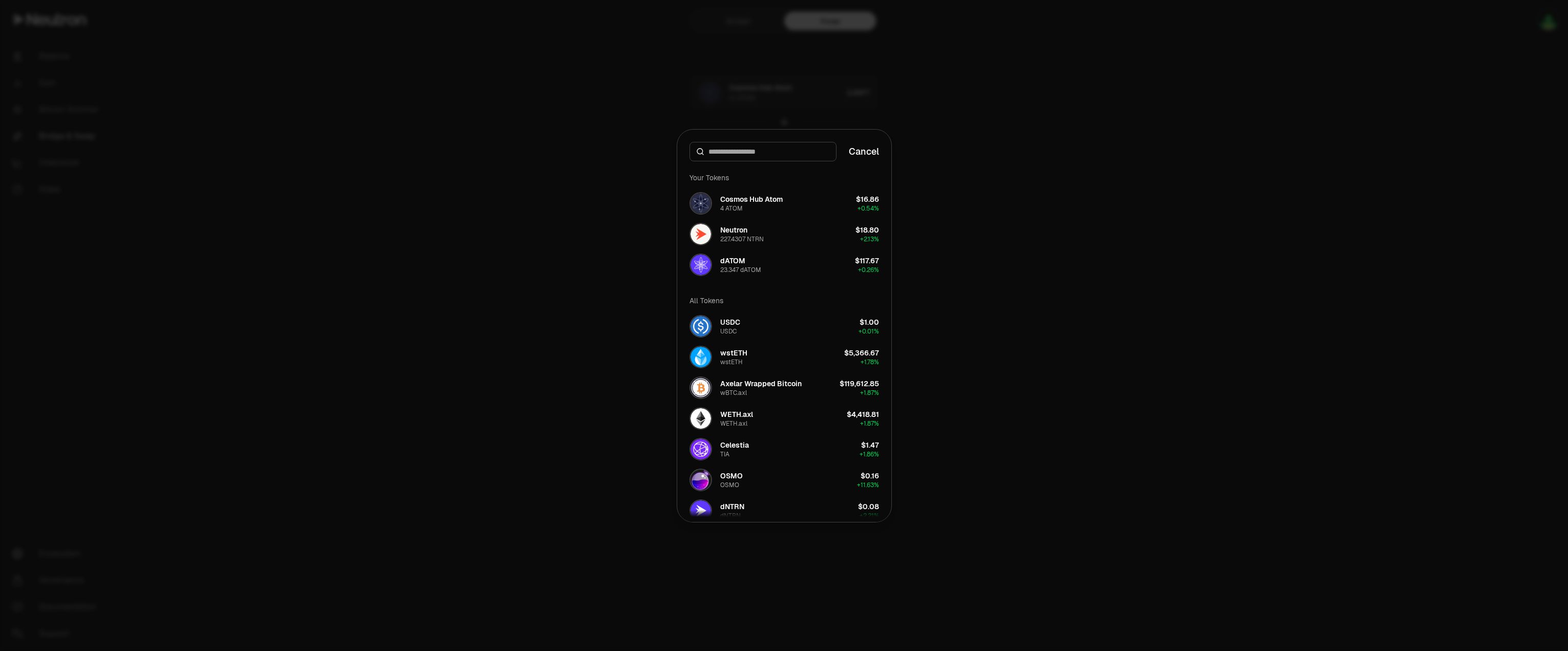
click at [544, 191] on div at bounding box center [784, 325] width 1568 height 651
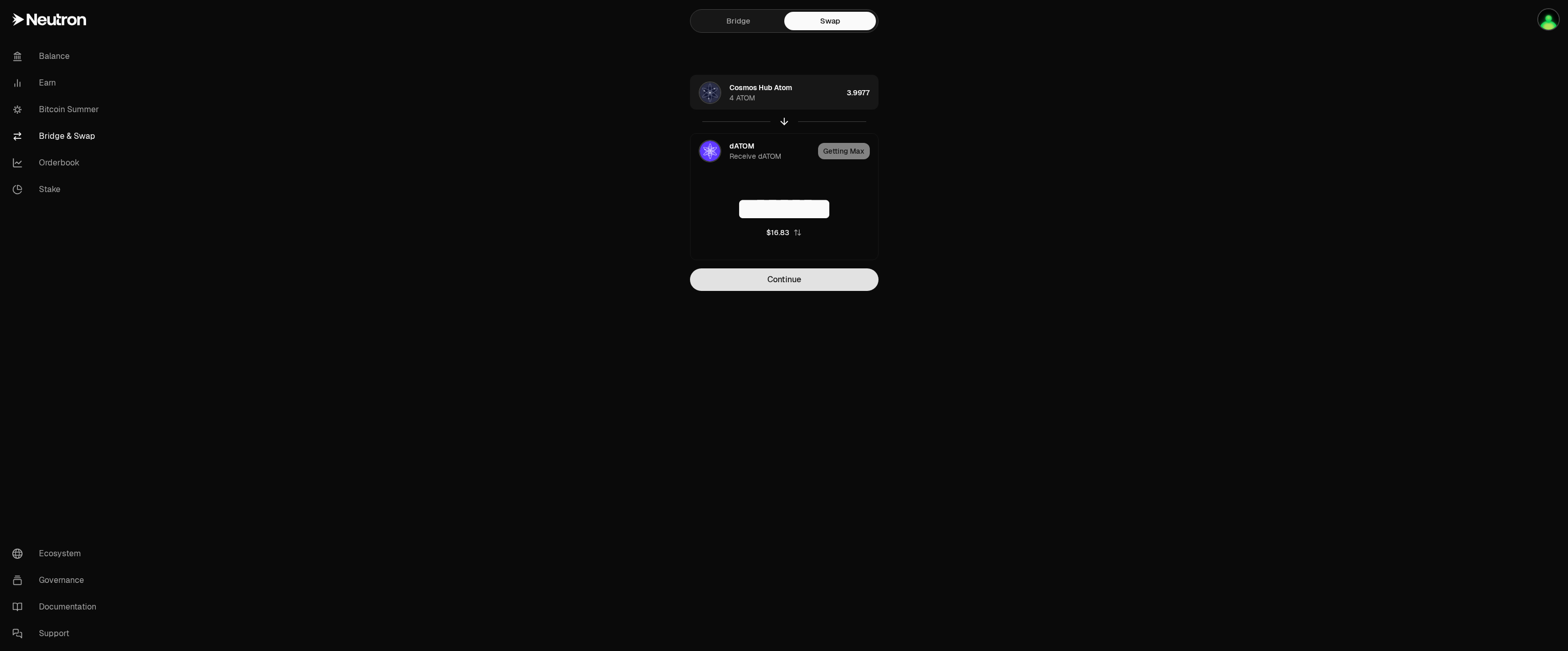
click at [775, 279] on button "Continue" at bounding box center [784, 279] width 188 height 22
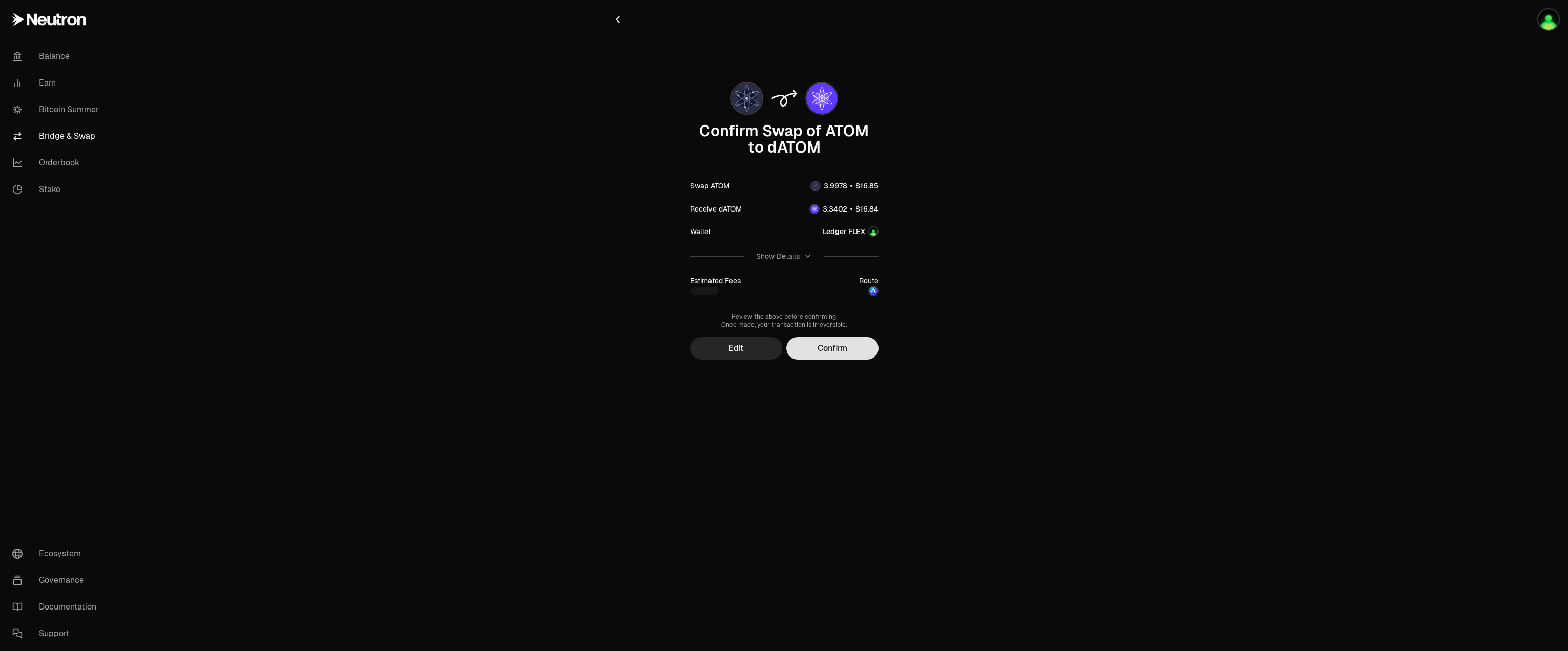
click at [831, 342] on button "Confirm" at bounding box center [832, 348] width 93 height 22
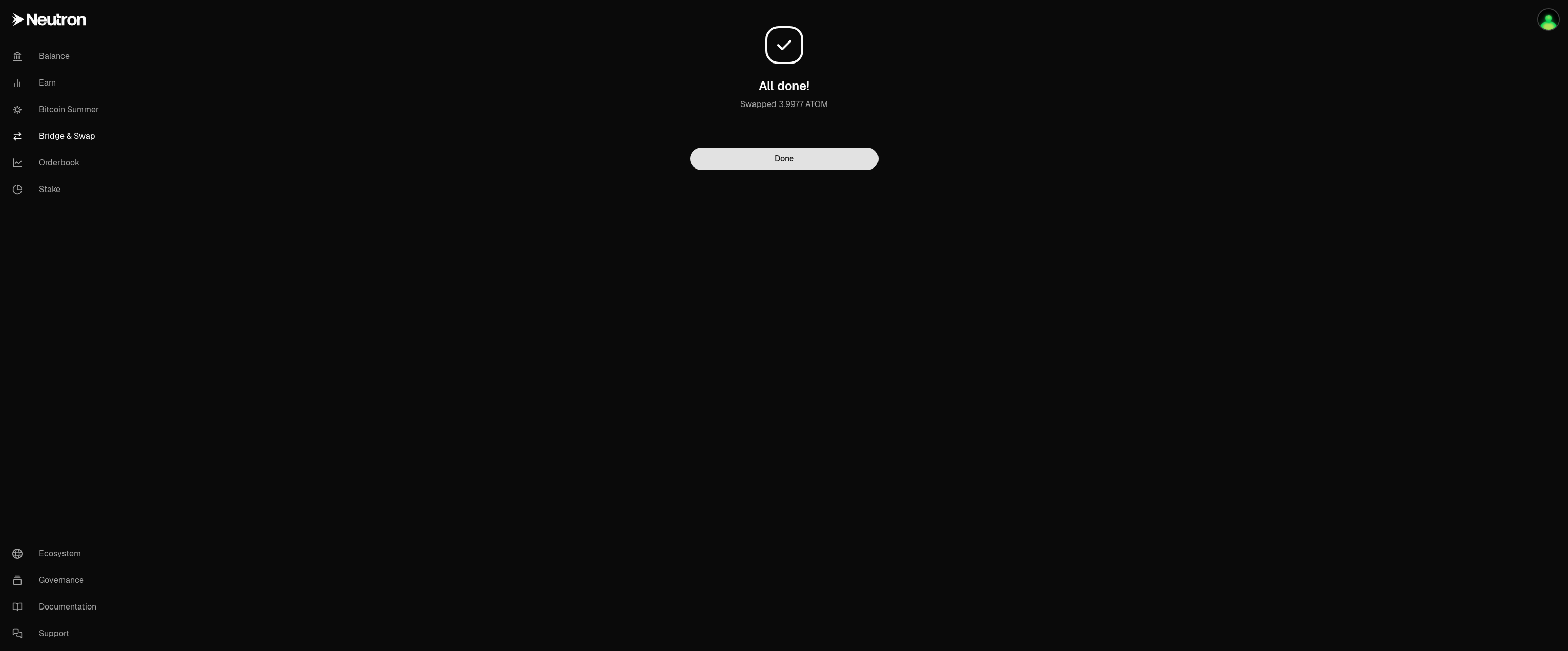
click at [791, 151] on button "Done" at bounding box center [784, 158] width 188 height 22
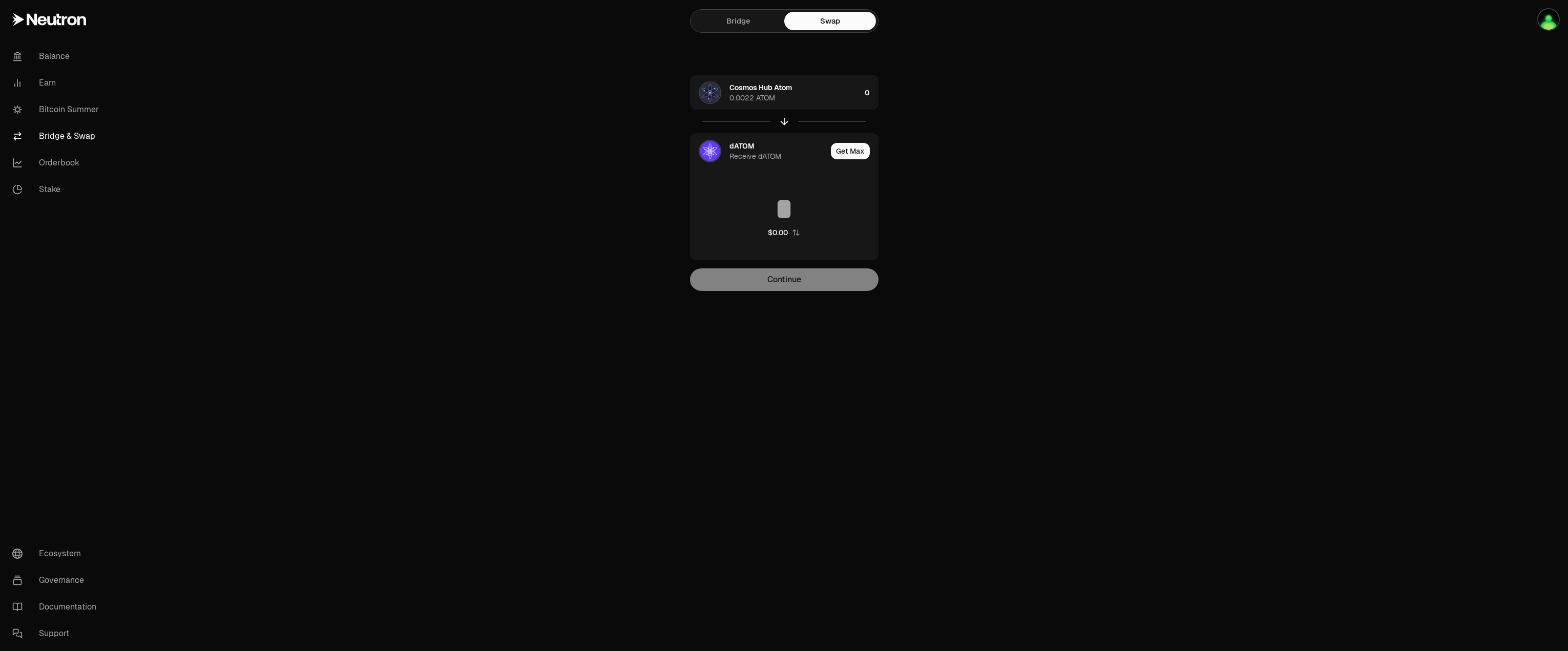
click at [69, 139] on link "Bridge & Swap" at bounding box center [57, 136] width 106 height 27
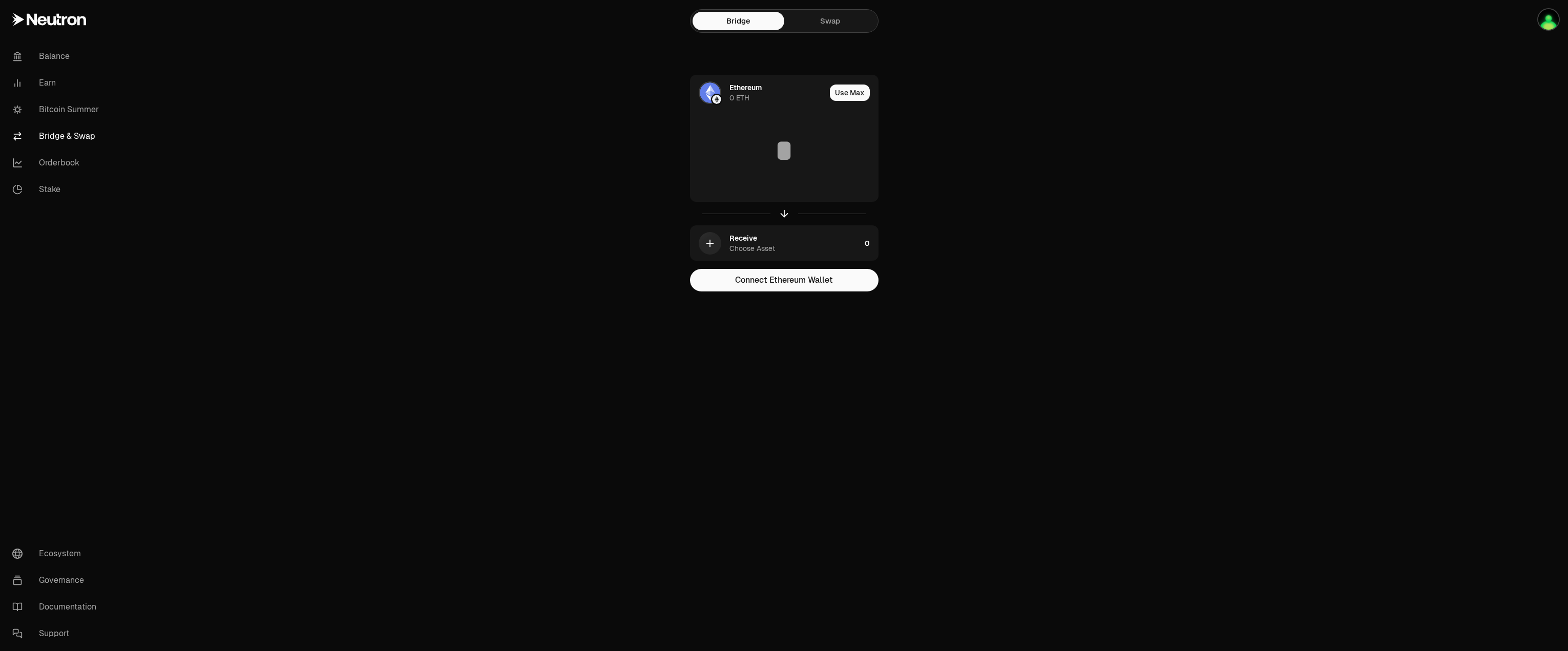
click at [69, 139] on link "Bridge & Swap" at bounding box center [57, 136] width 106 height 27
click at [828, 43] on div "Bridge Swap Ethereum 0 ETH Use Max $0.00 Receive Choose Asset 0 Connect Ethereu…" at bounding box center [784, 166] width 368 height 332
click at [830, 22] on link "Swap" at bounding box center [829, 20] width 92 height 18
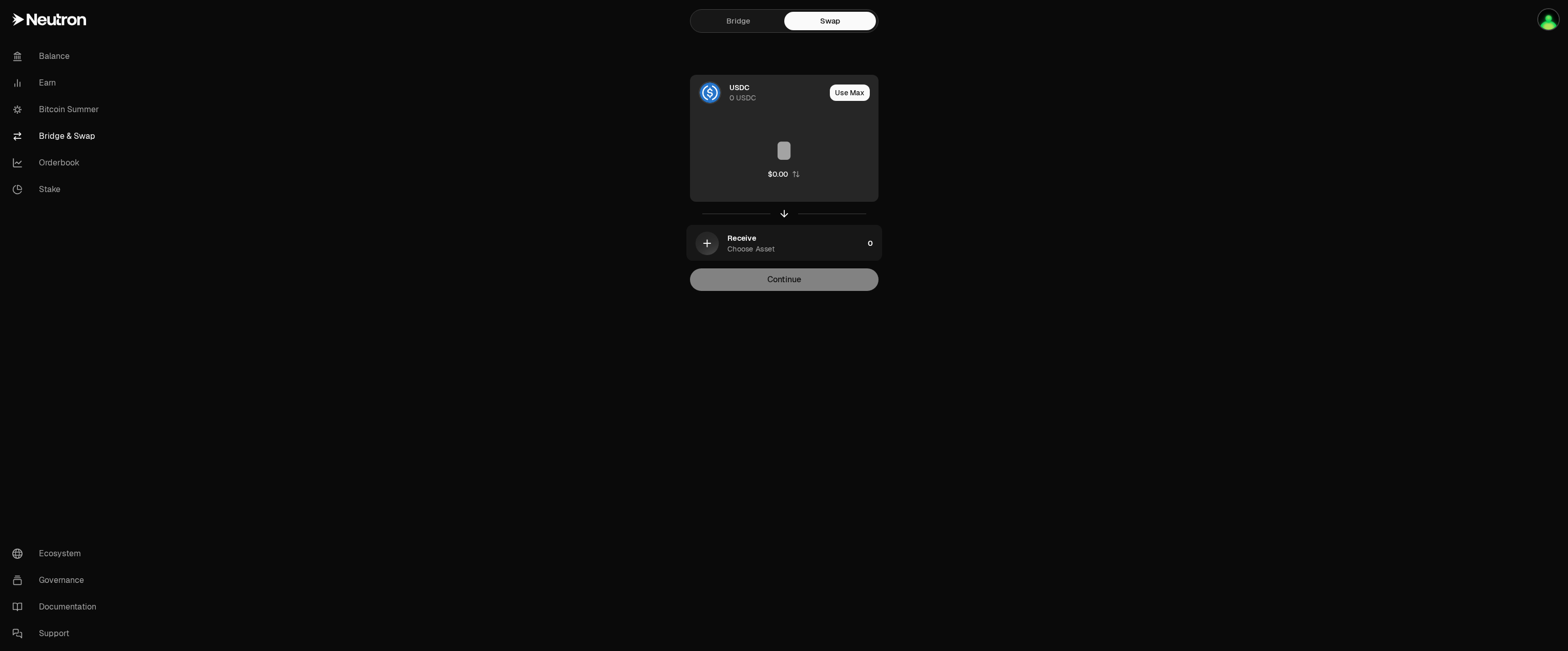
click at [765, 111] on div "USDC 0 USDC Use Max $0.00" at bounding box center [784, 139] width 187 height 127
click at [738, 95] on div "0 USDC" at bounding box center [743, 97] width 27 height 11
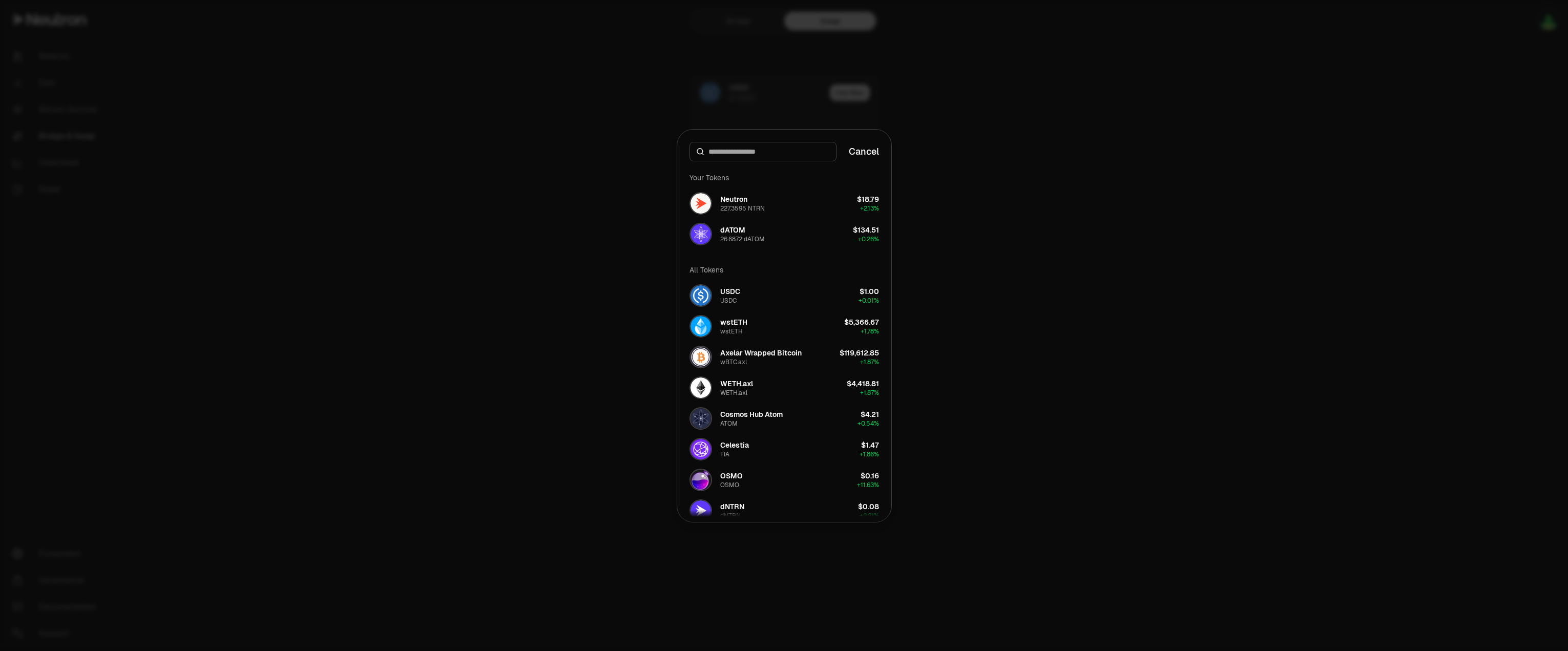
click at [437, 259] on div at bounding box center [784, 325] width 1568 height 651
